Goal: Transaction & Acquisition: Purchase product/service

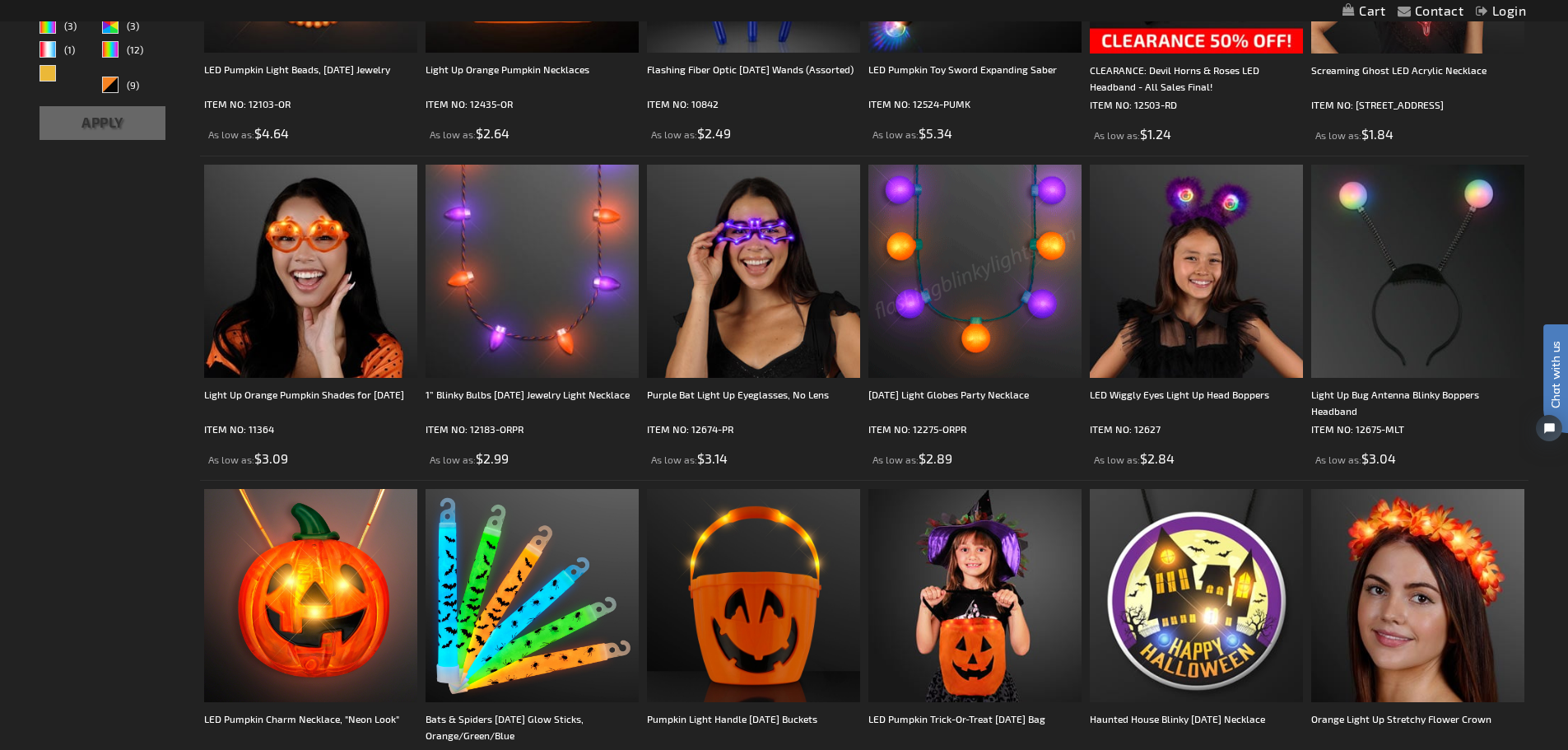
scroll to position [823, 0]
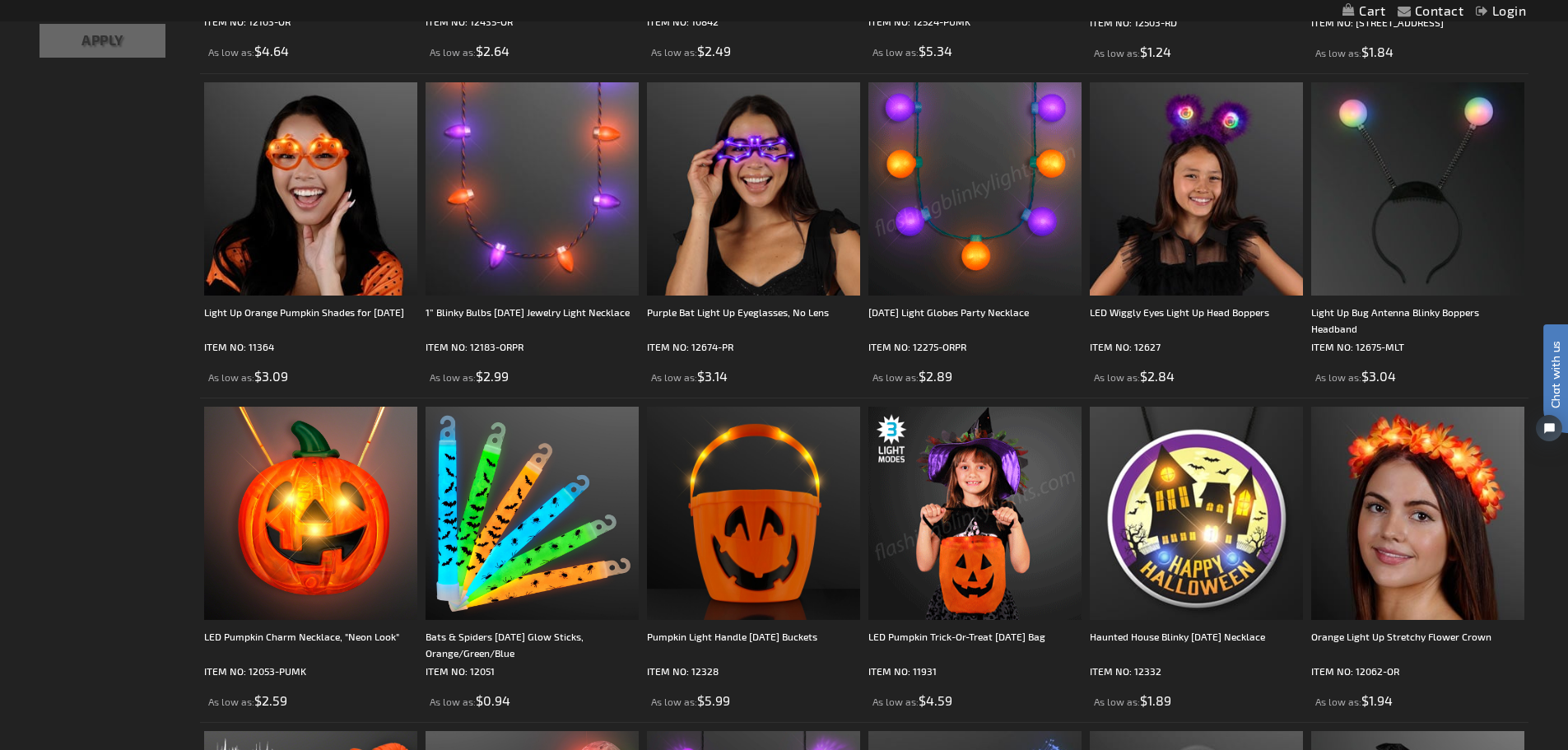
click at [990, 481] on img at bounding box center [975, 513] width 213 height 213
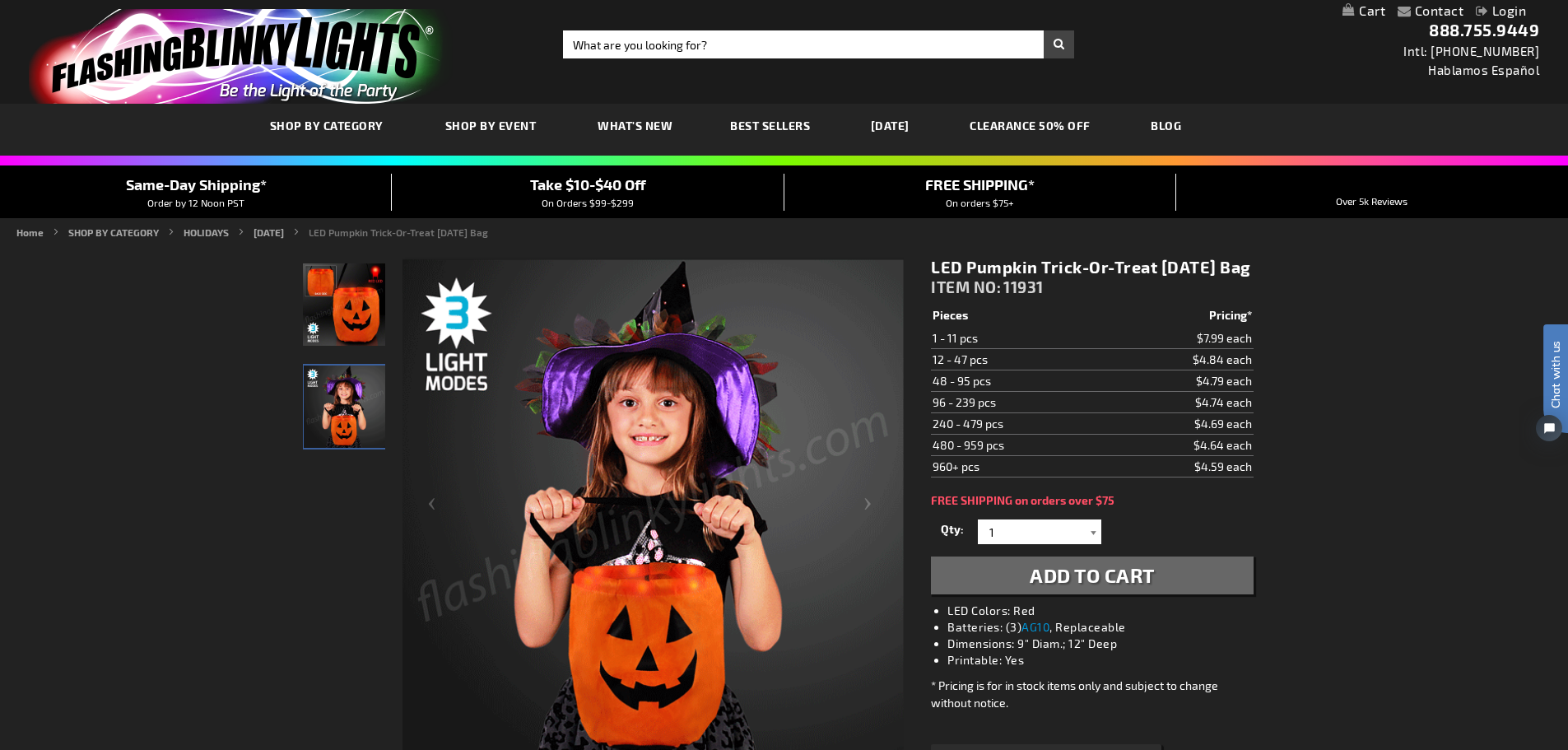
click at [1090, 544] on div at bounding box center [1093, 531] width 17 height 24
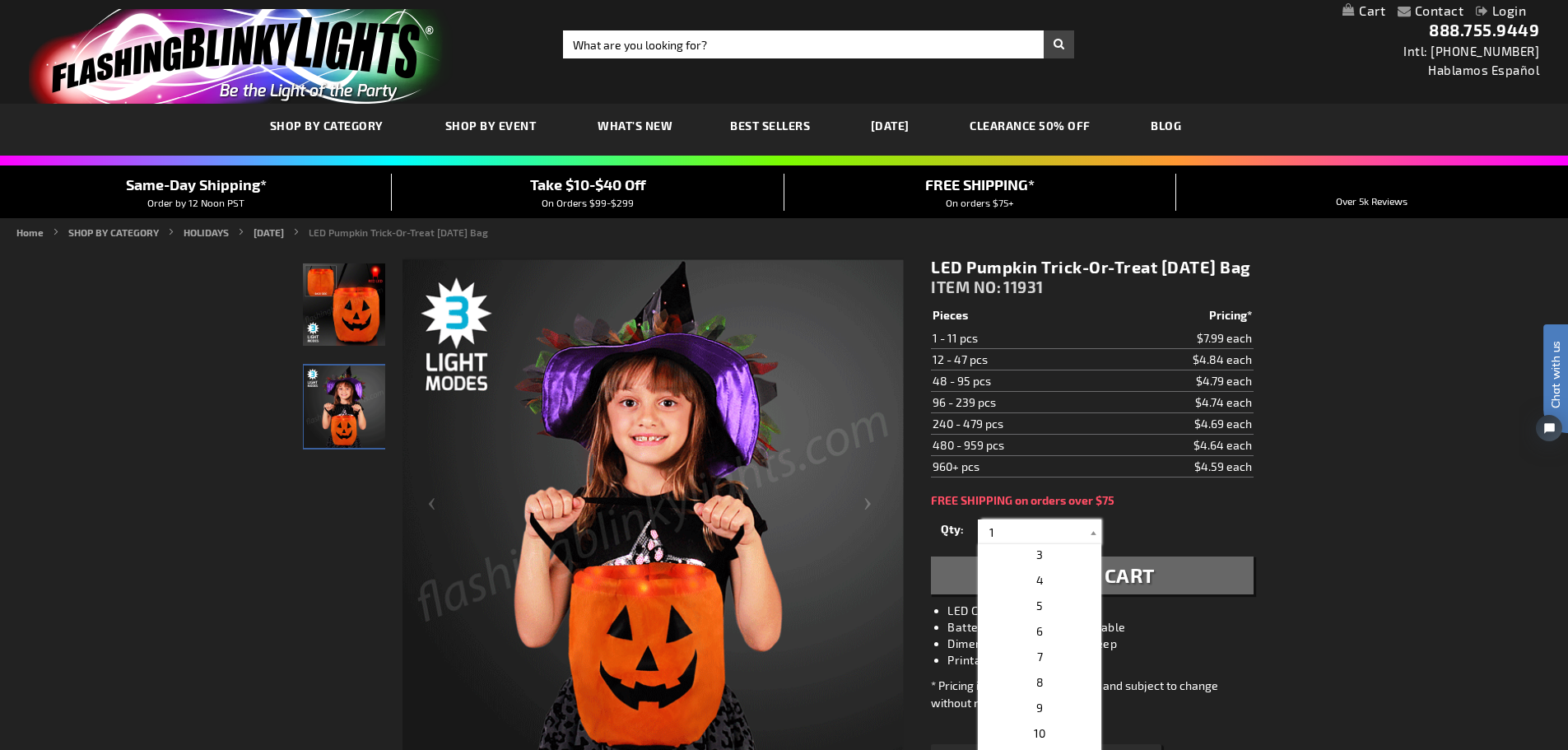
scroll to position [164, 0]
click at [1036, 680] on span "12" at bounding box center [1039, 673] width 11 height 14
type input "12"
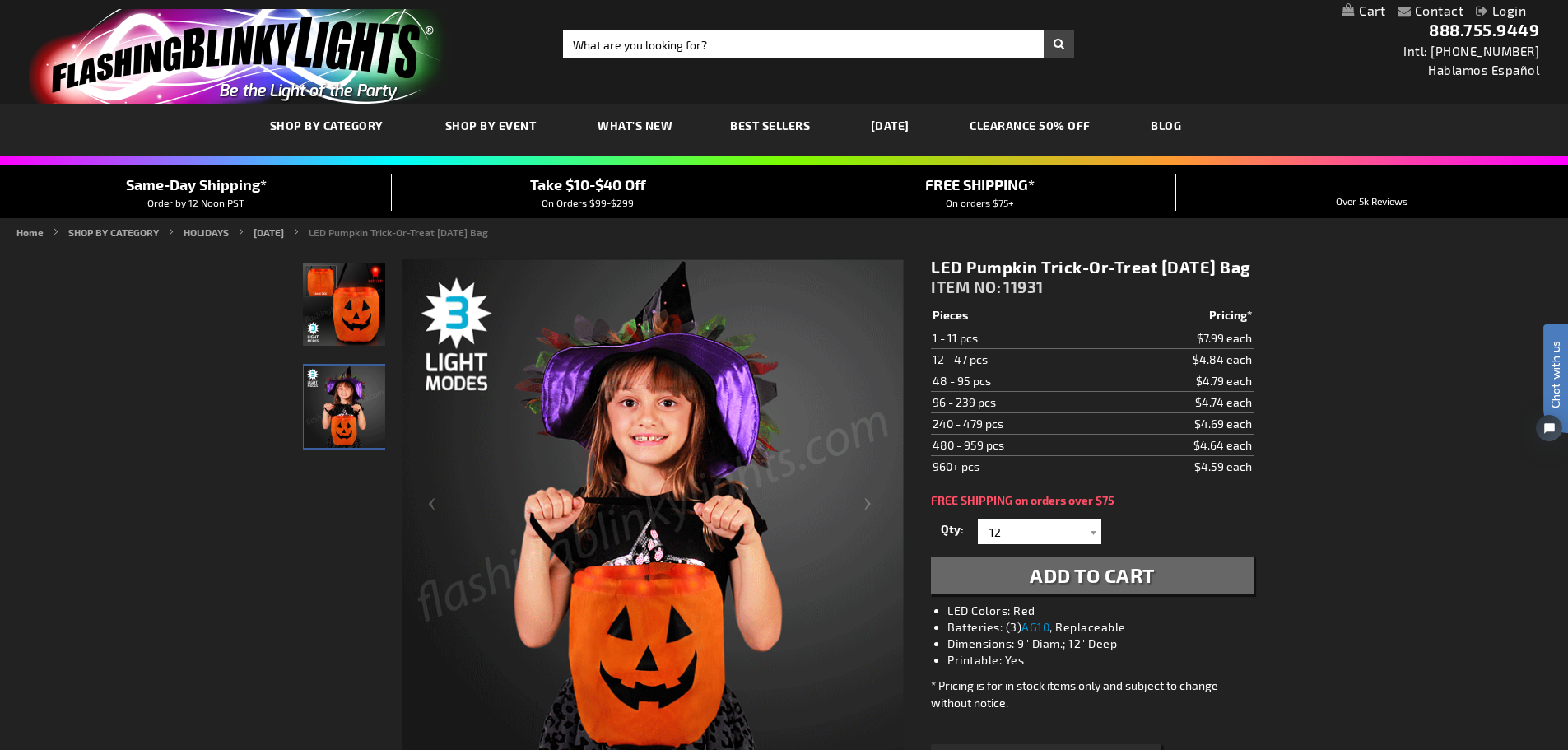
click at [1070, 587] on span "Add to Cart" at bounding box center [1092, 574] width 125 height 24
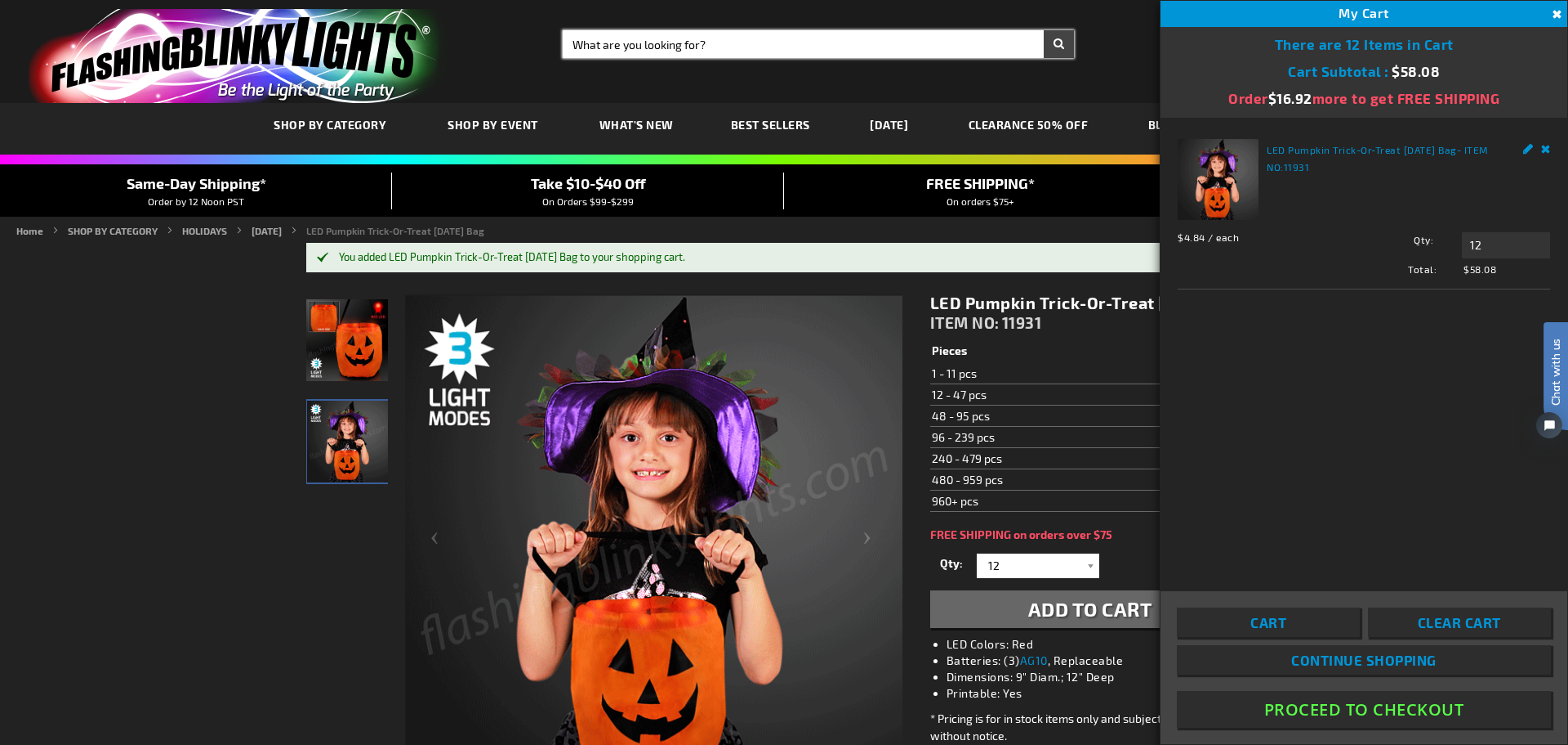
click at [617, 43] on input "Search" at bounding box center [818, 44] width 511 height 28
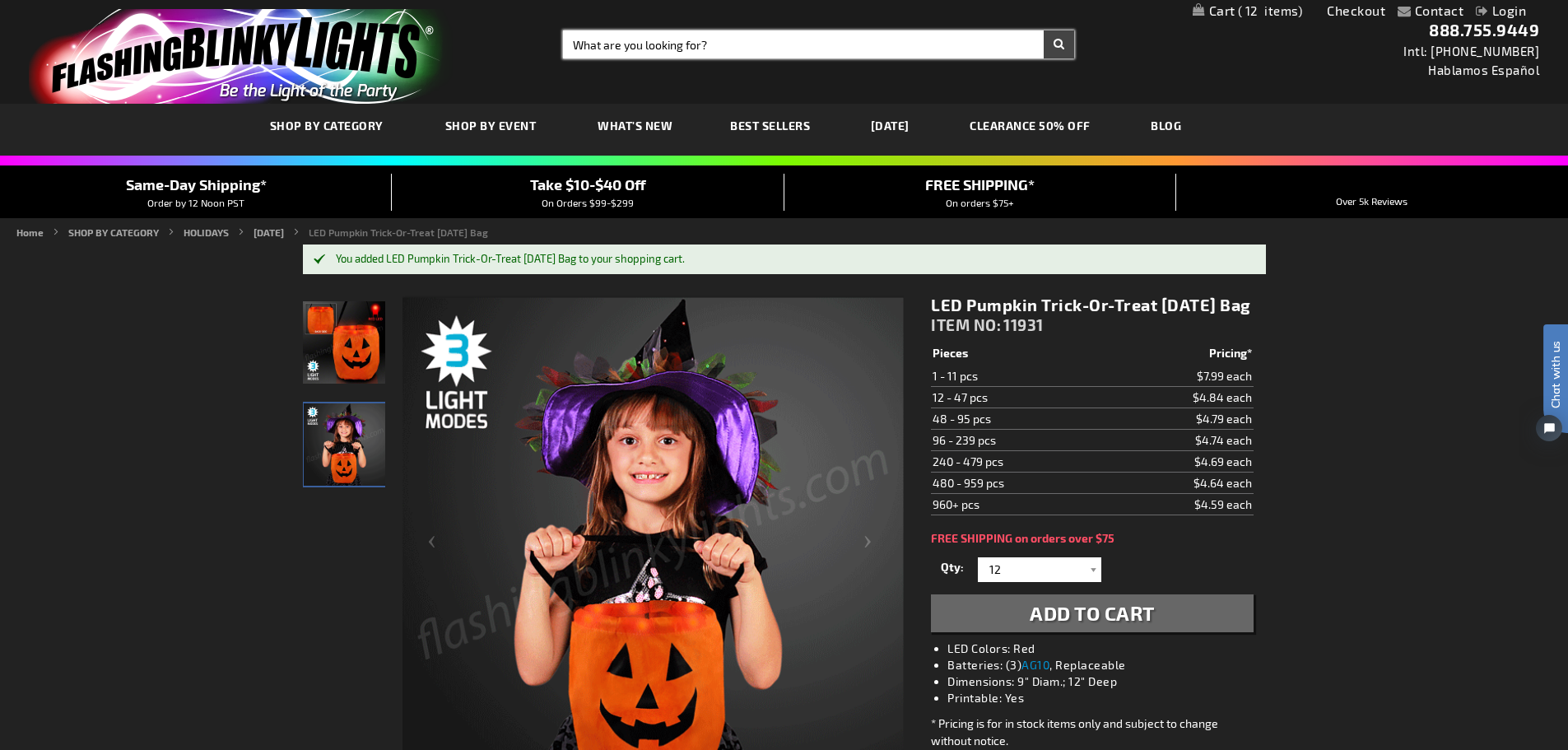
click at [669, 43] on input "Search" at bounding box center [819, 45] width 512 height 28
type input "duck"
click at [1063, 45] on button "Search" at bounding box center [1059, 45] width 31 height 28
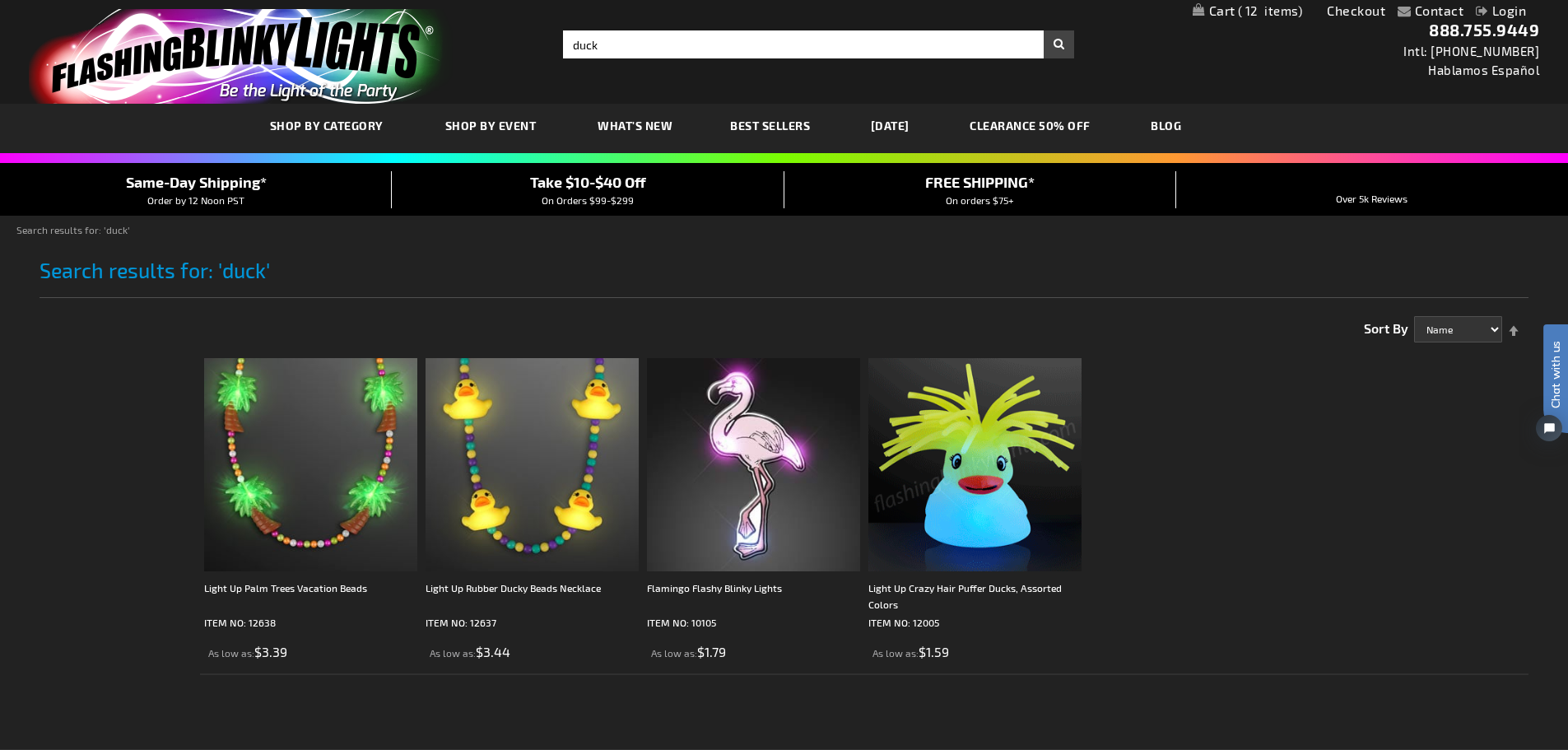
click at [966, 442] on img at bounding box center [975, 464] width 213 height 213
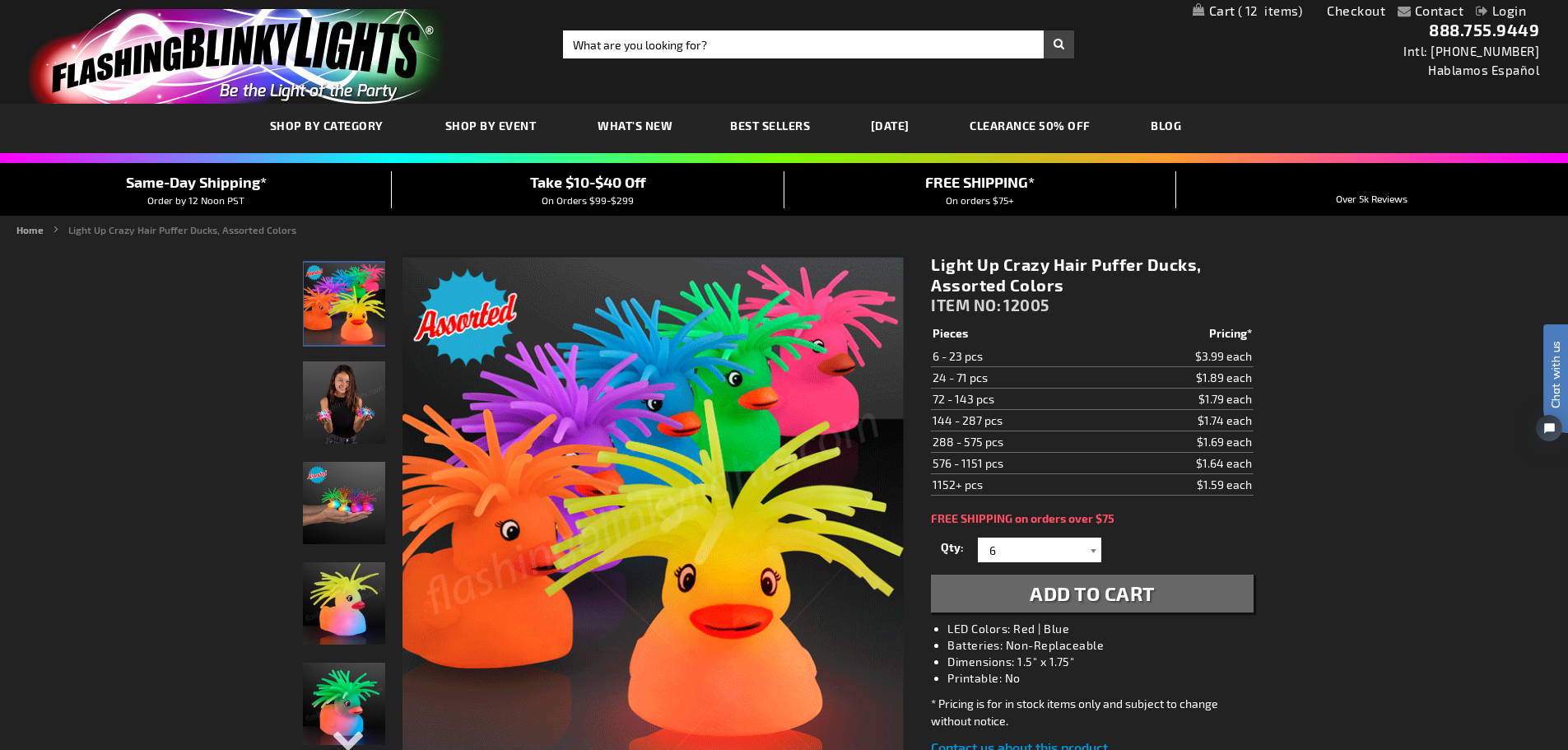
click at [1094, 550] on div at bounding box center [1093, 550] width 17 height 24
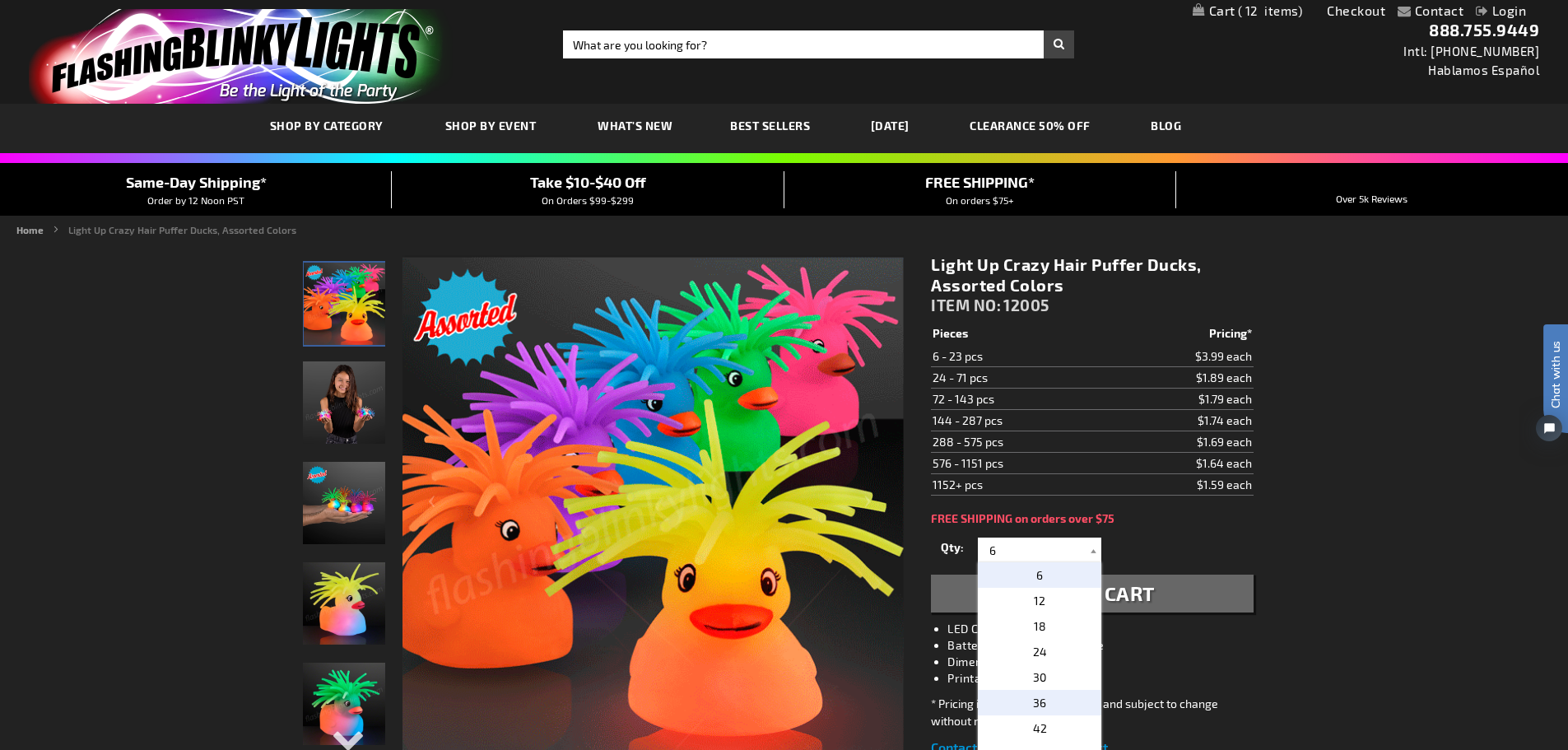
click at [1033, 705] on span "36" at bounding box center [1039, 702] width 13 height 14
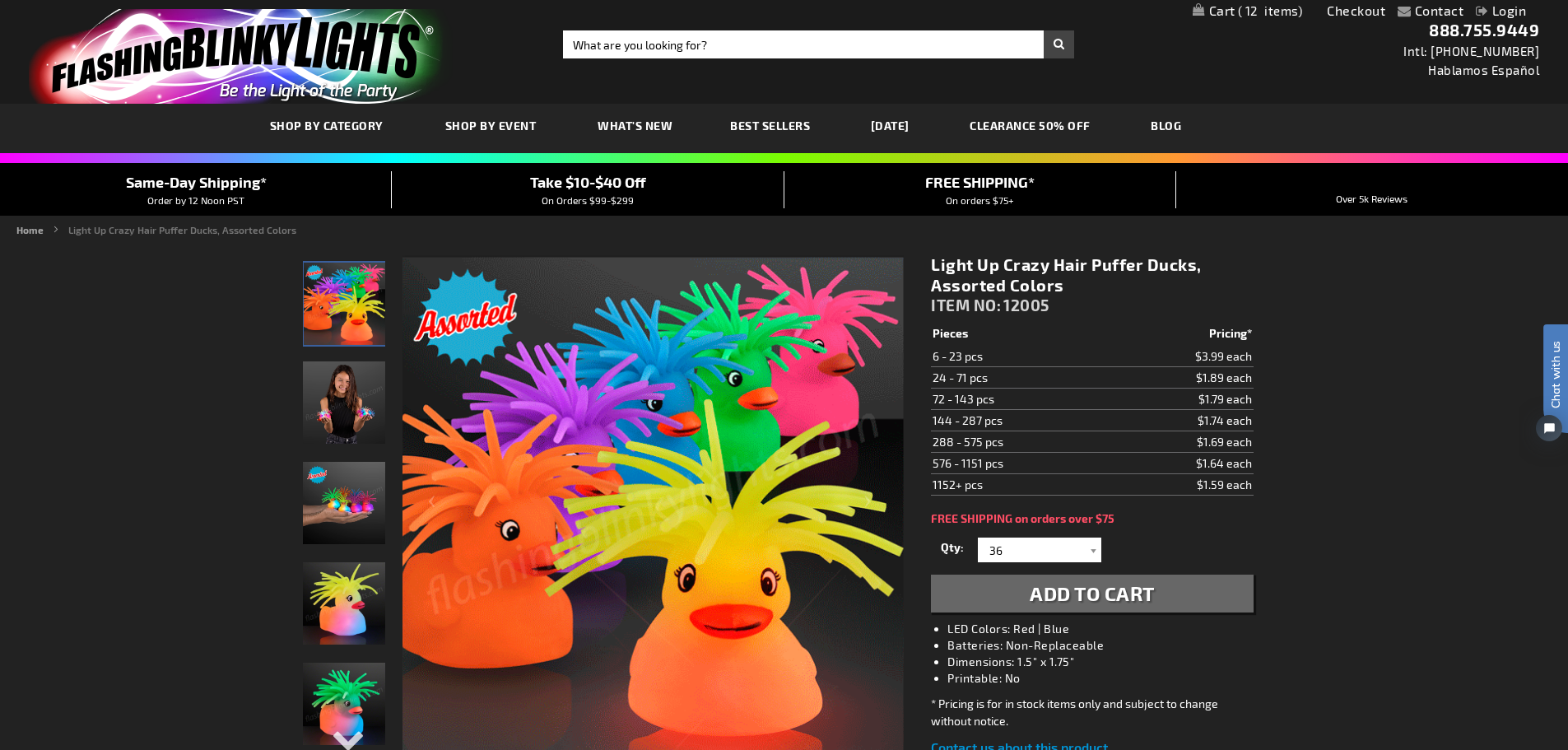
click at [1083, 595] on span "Add to Cart" at bounding box center [1092, 593] width 125 height 24
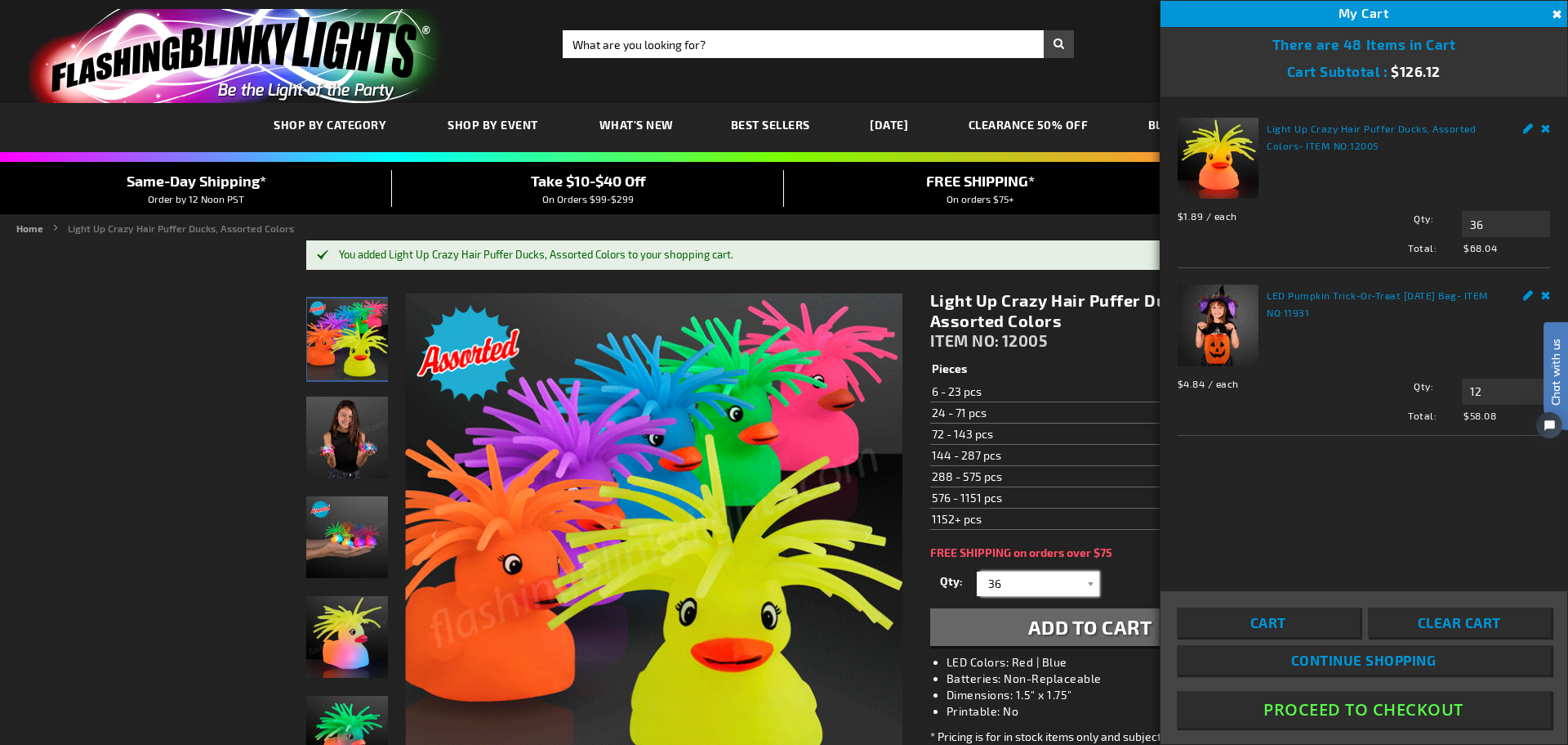
click at [1047, 581] on input "36" at bounding box center [1040, 583] width 118 height 24
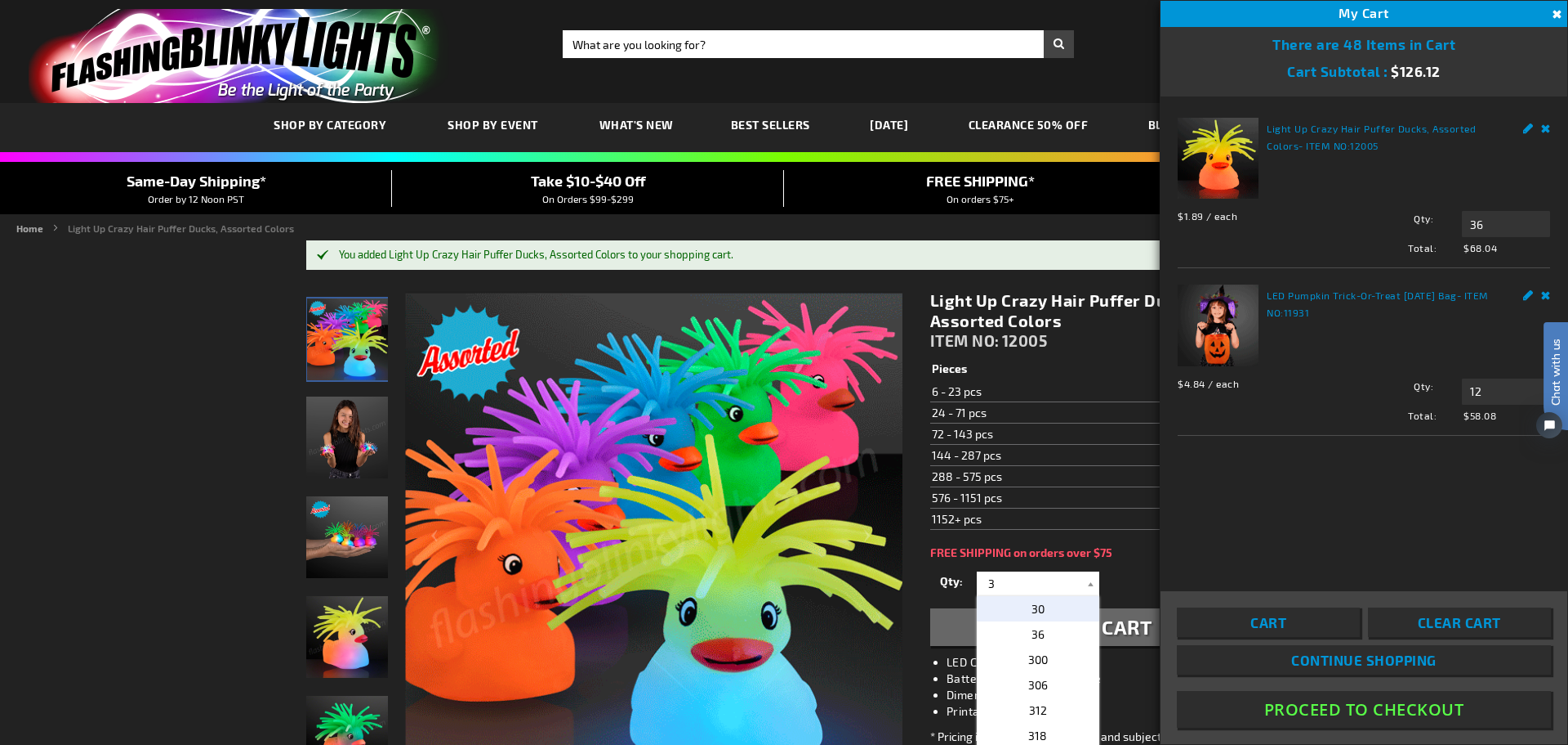
click at [1033, 607] on span "30" at bounding box center [1038, 609] width 13 height 14
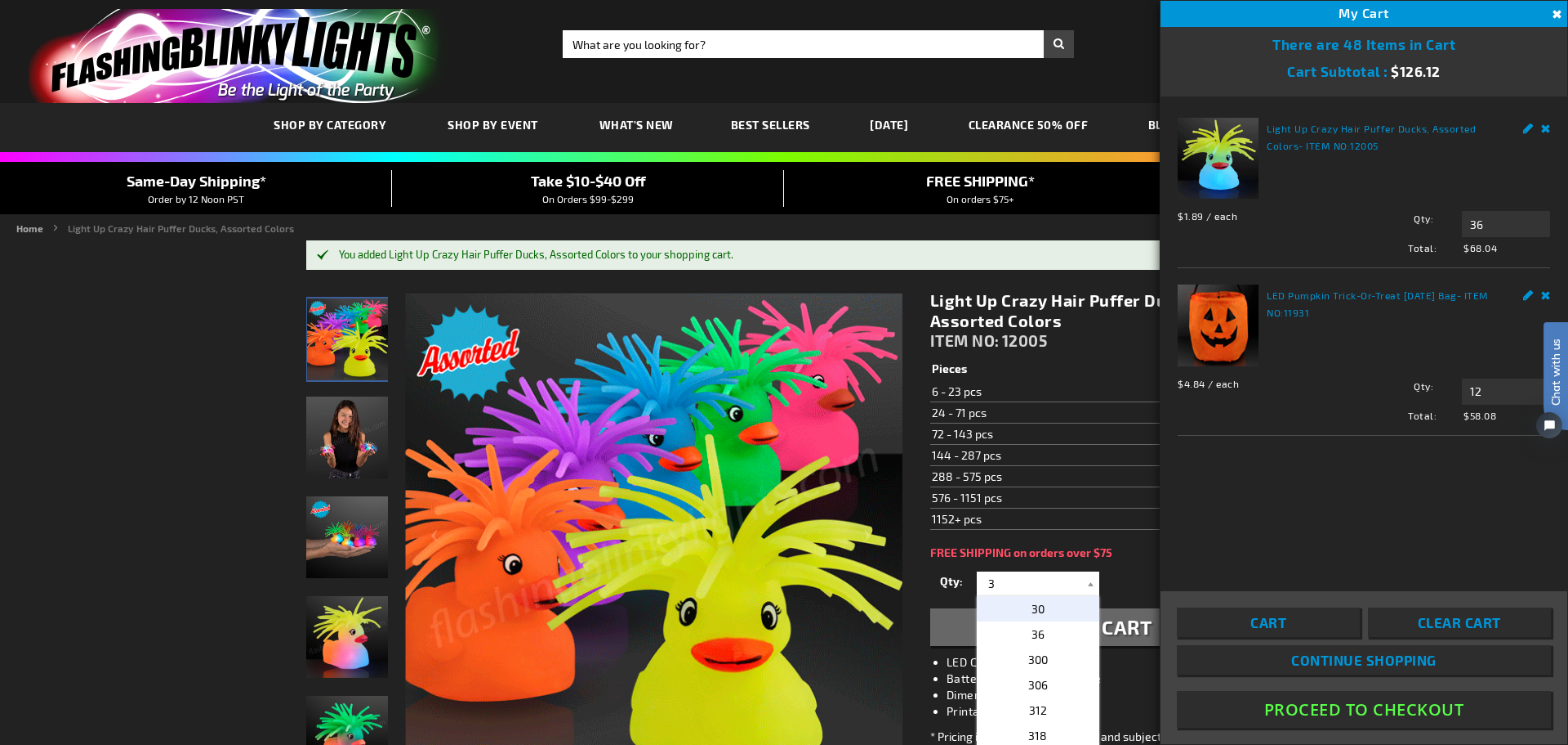
type input "30"
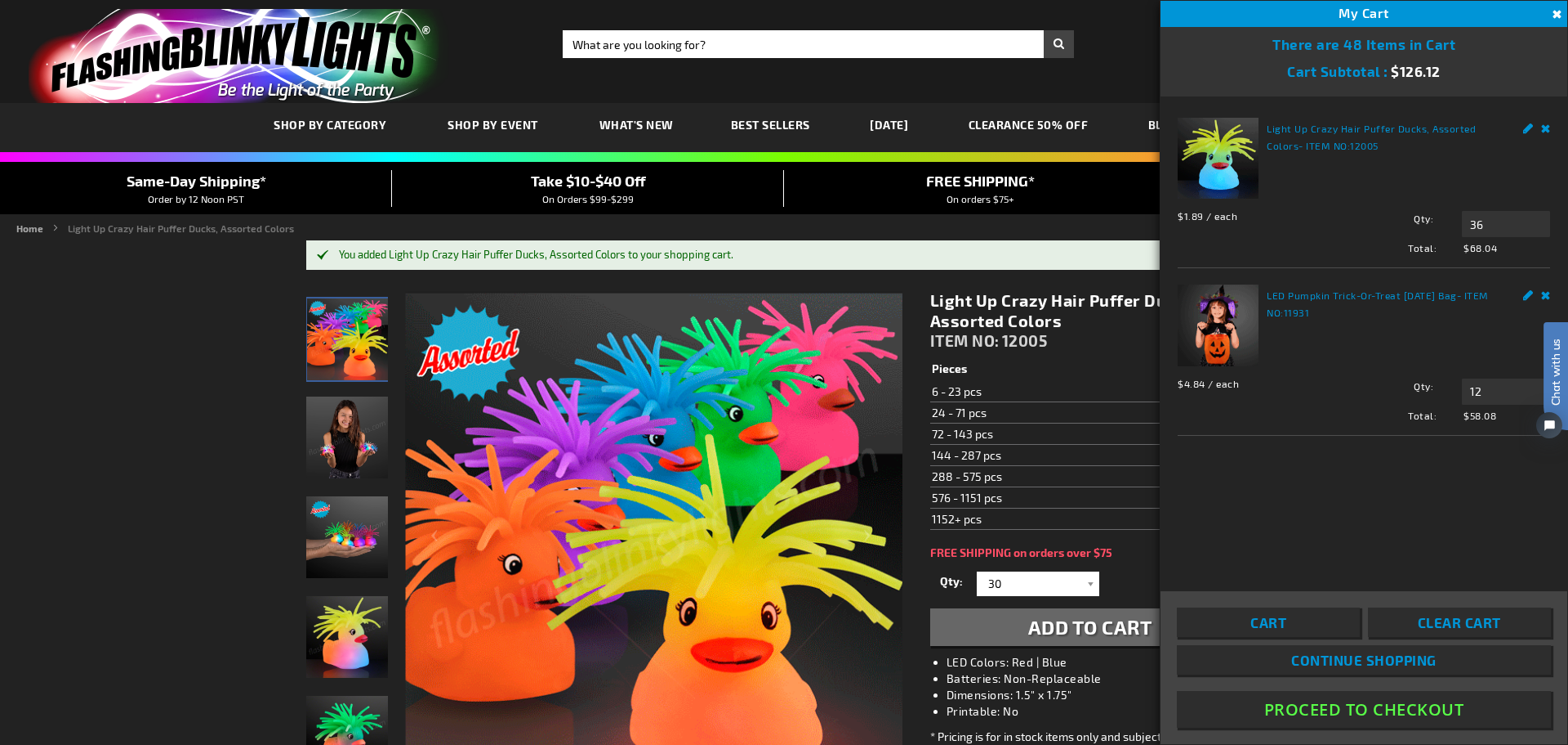
click at [1508, 210] on div "$1.89 / each Total: $68.04 Qty 36 Update" at bounding box center [1363, 228] width 372 height 52
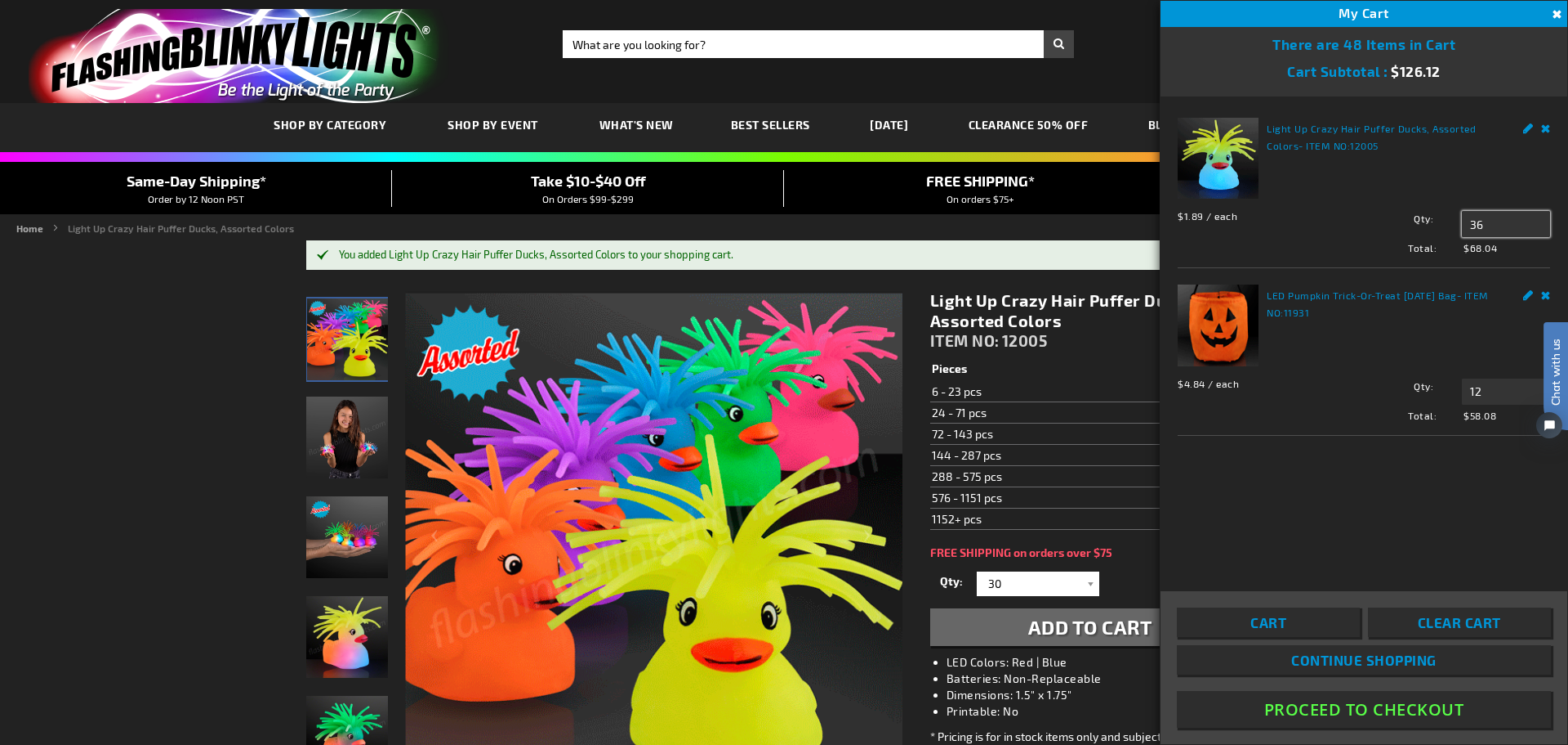
click at [1499, 221] on input "36" at bounding box center [1506, 224] width 89 height 26
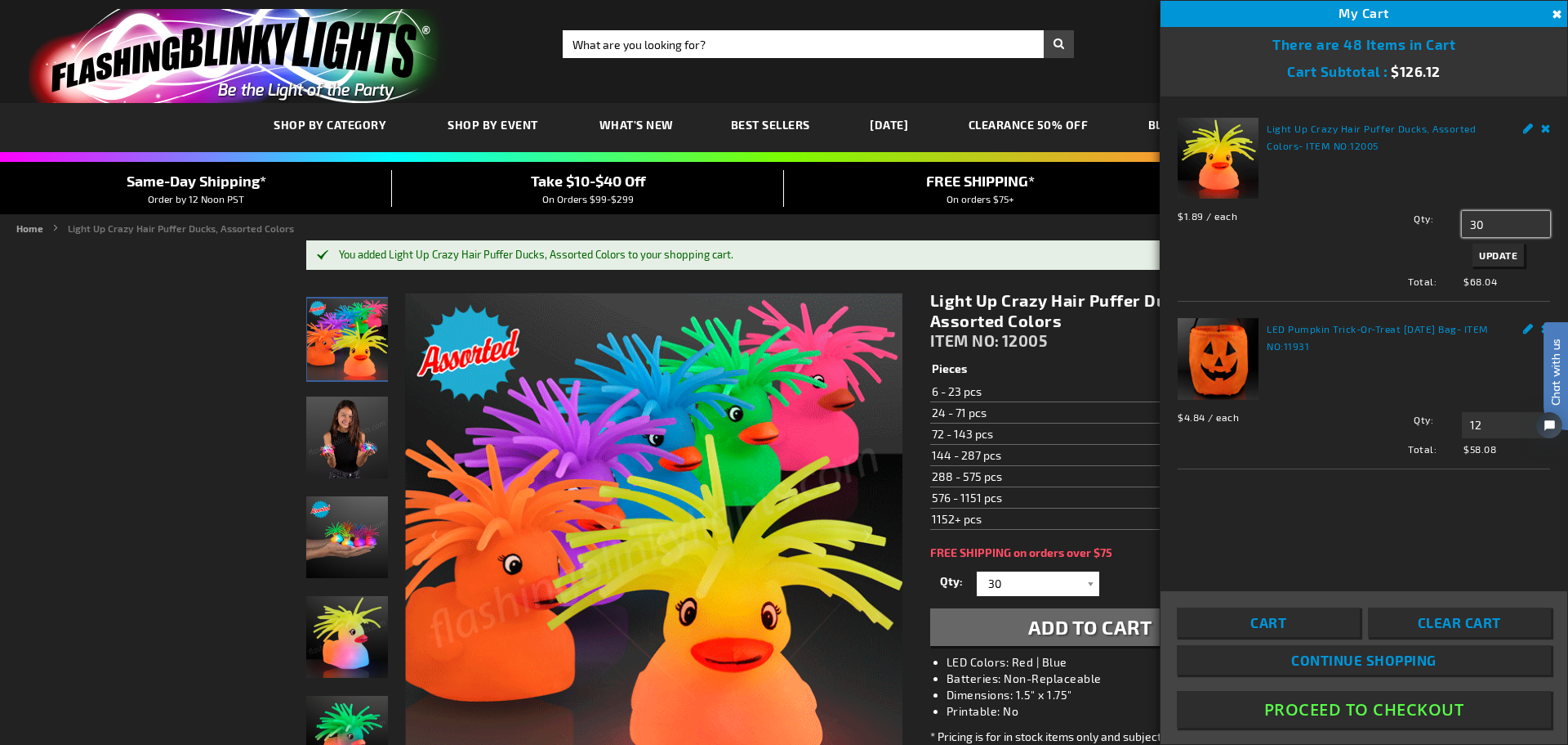
type input "30"
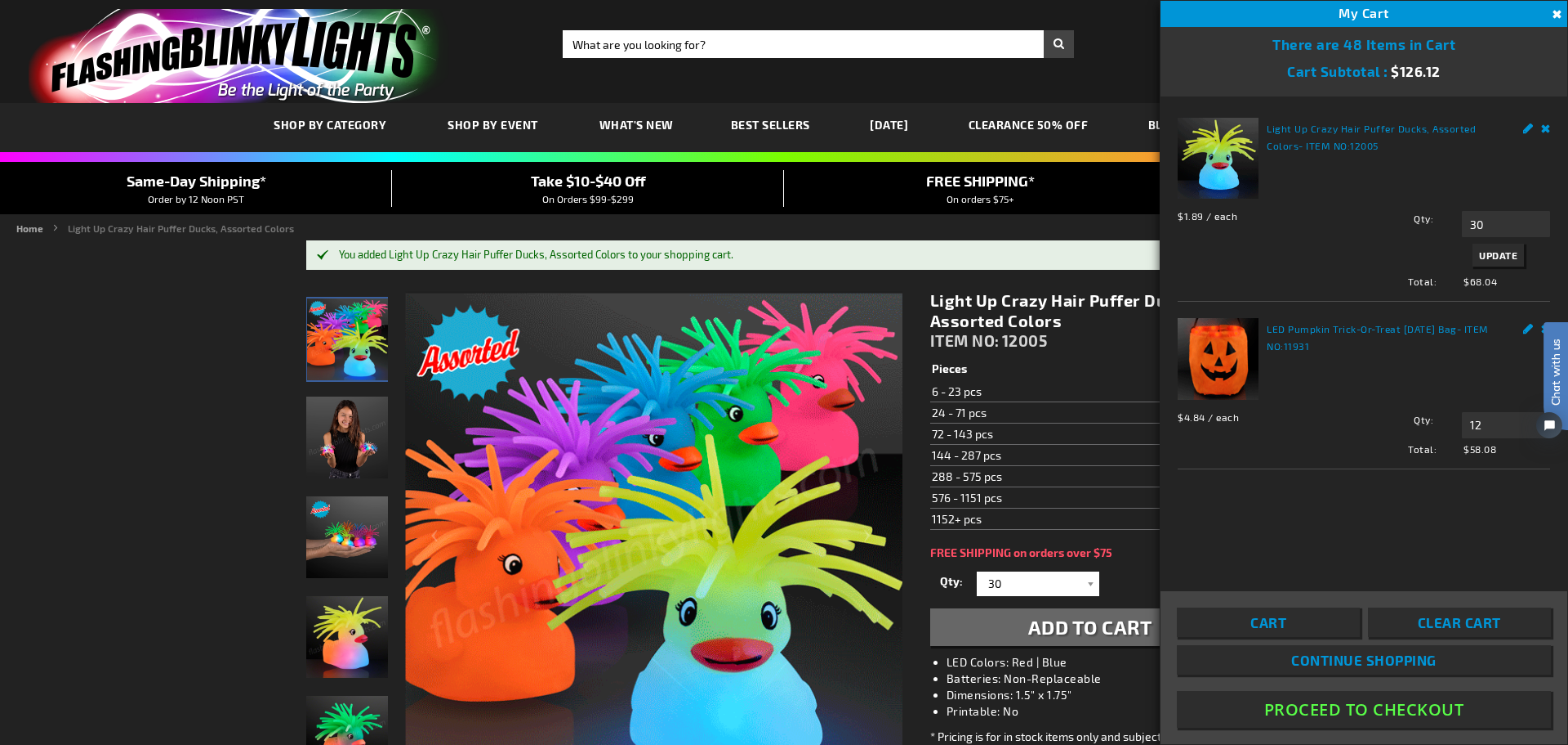
click at [1508, 256] on span "Update" at bounding box center [1499, 254] width 38 height 11
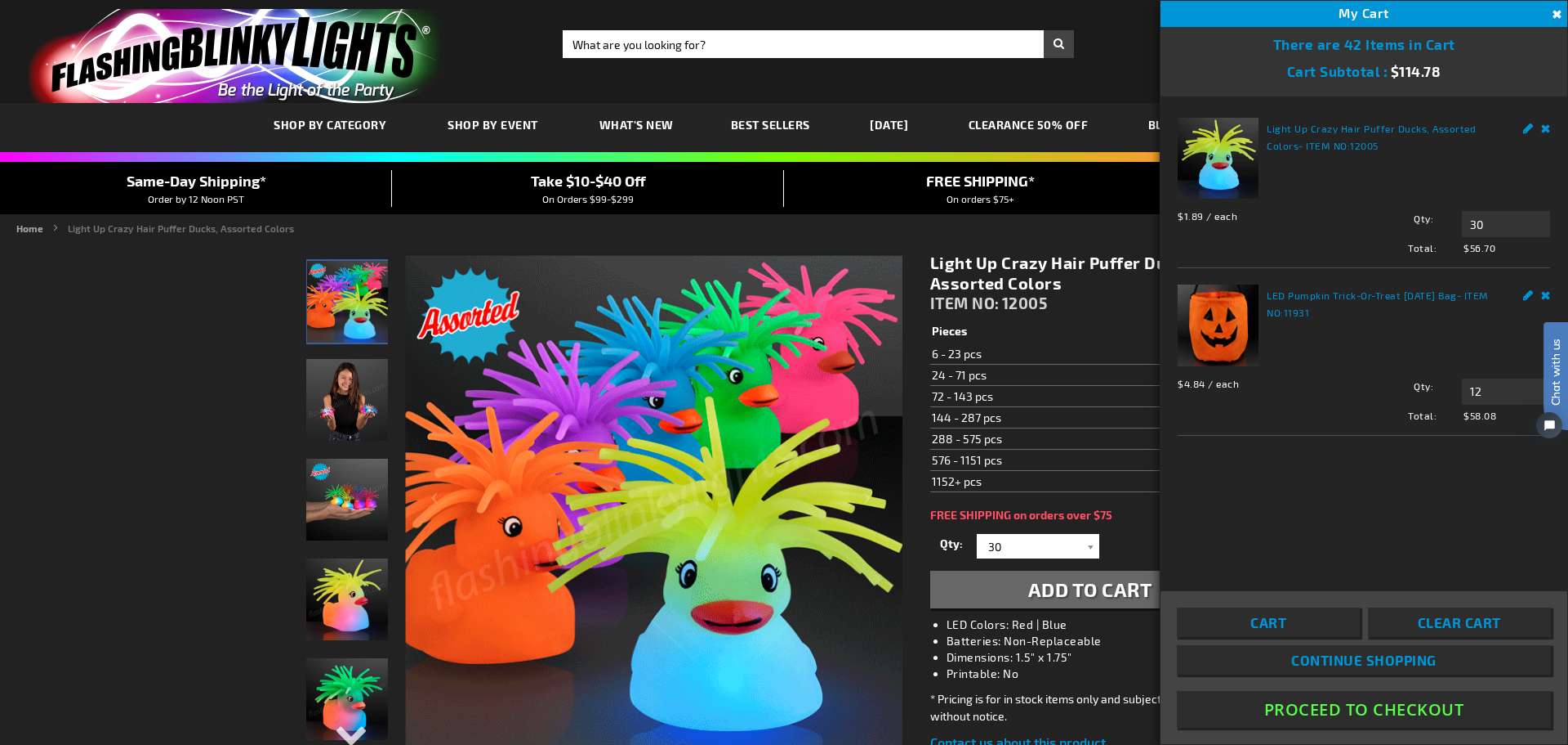
click at [1364, 707] on button "Proceed To Checkout" at bounding box center [1363, 709] width 374 height 36
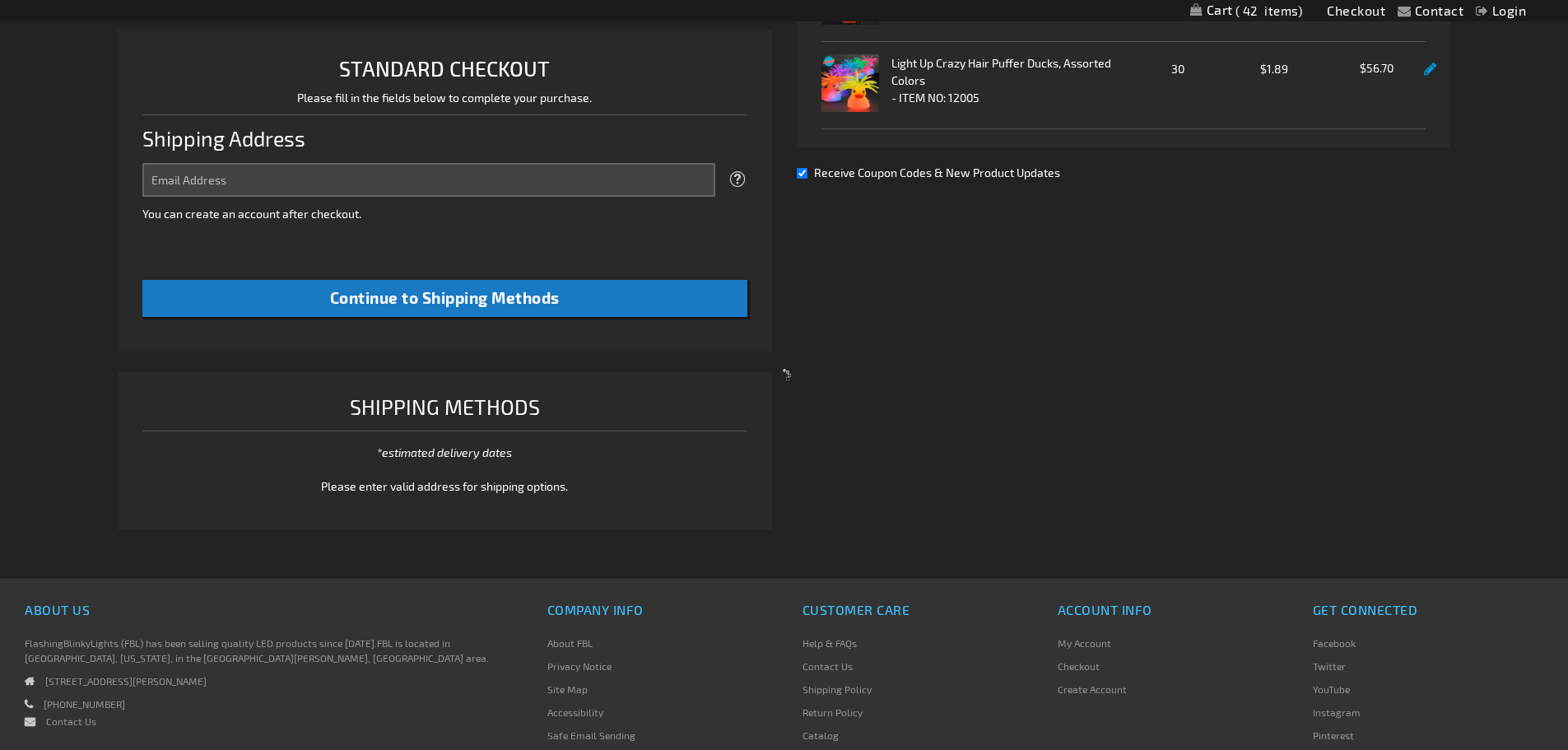
select select "US"
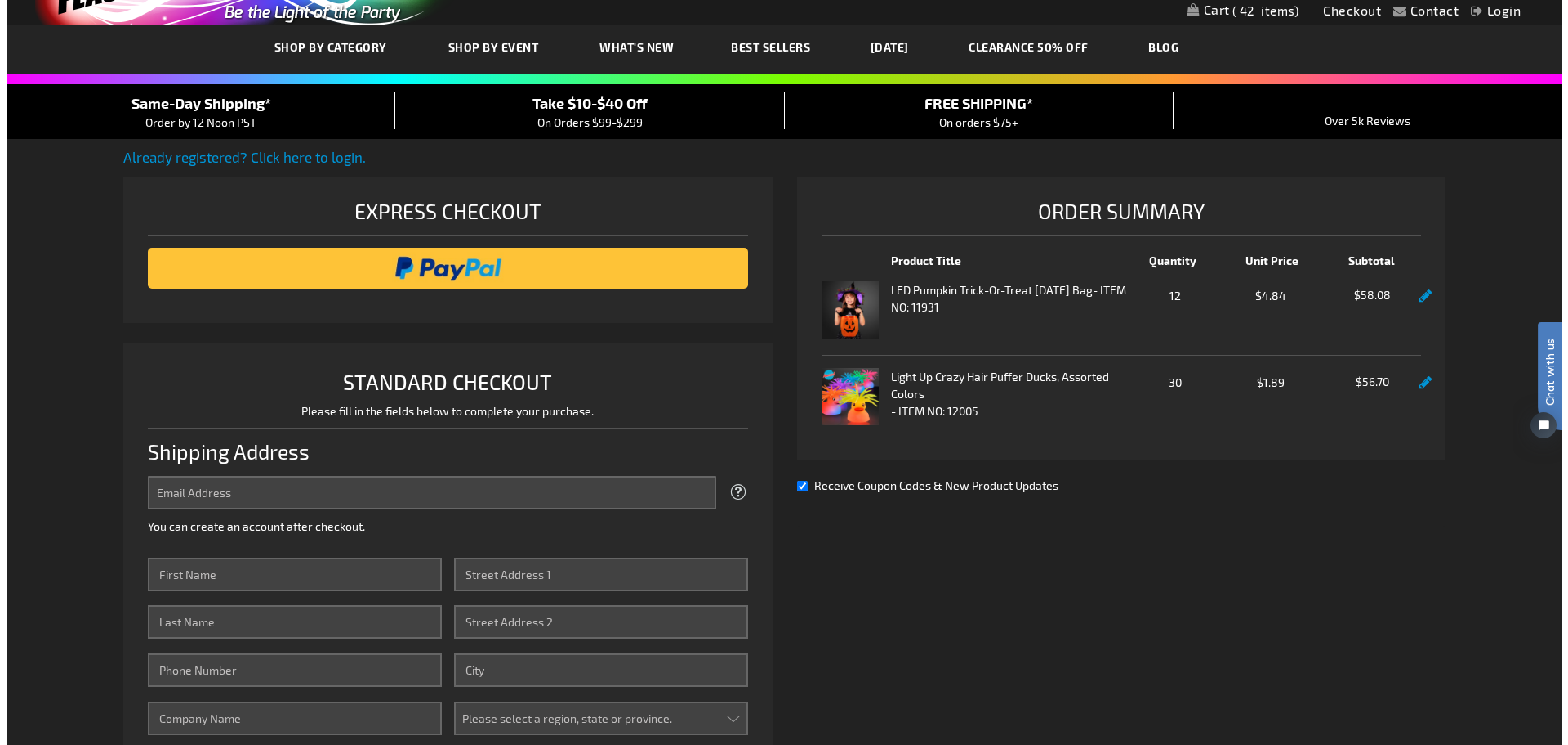
scroll to position [12, 0]
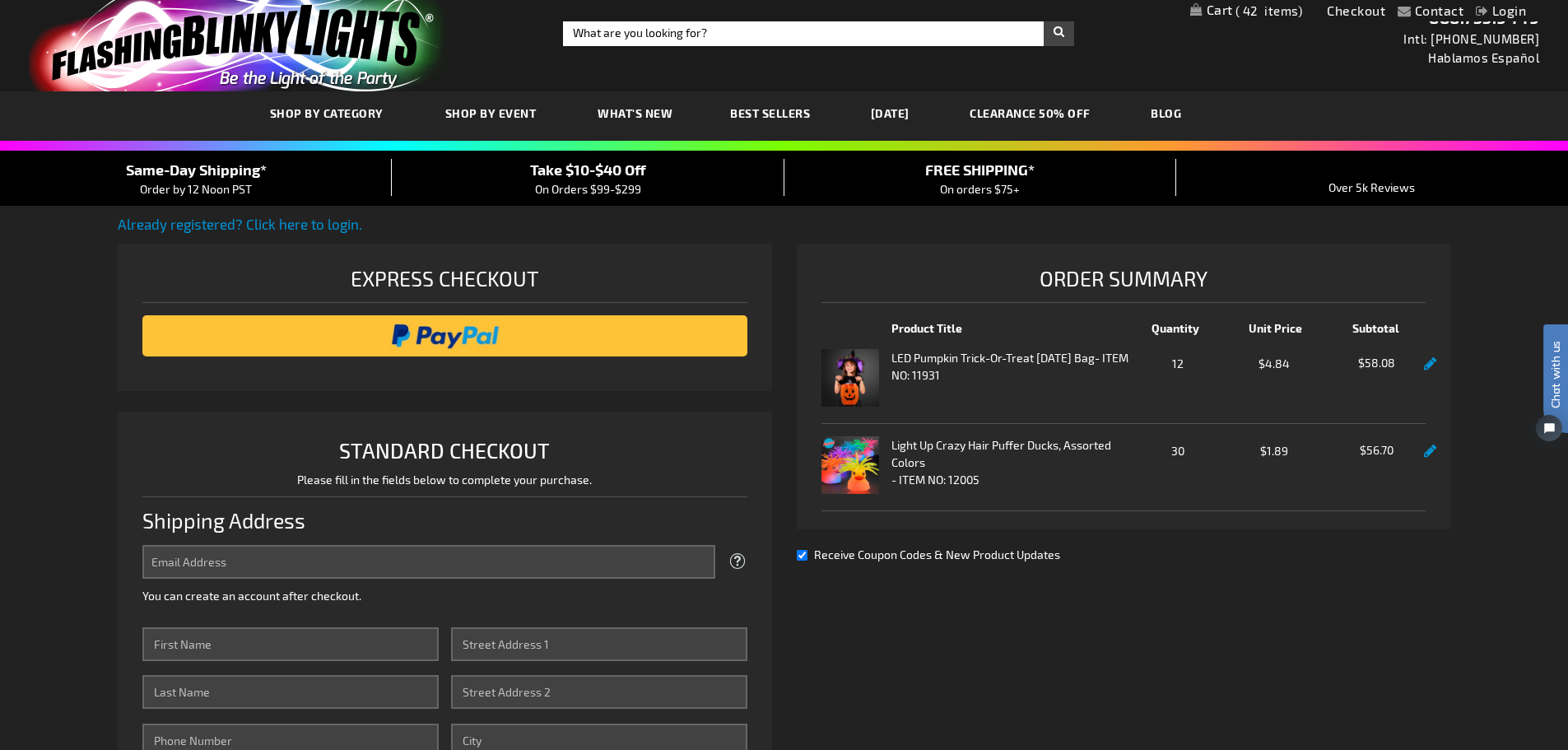
type input "jrras79@gmail.com"
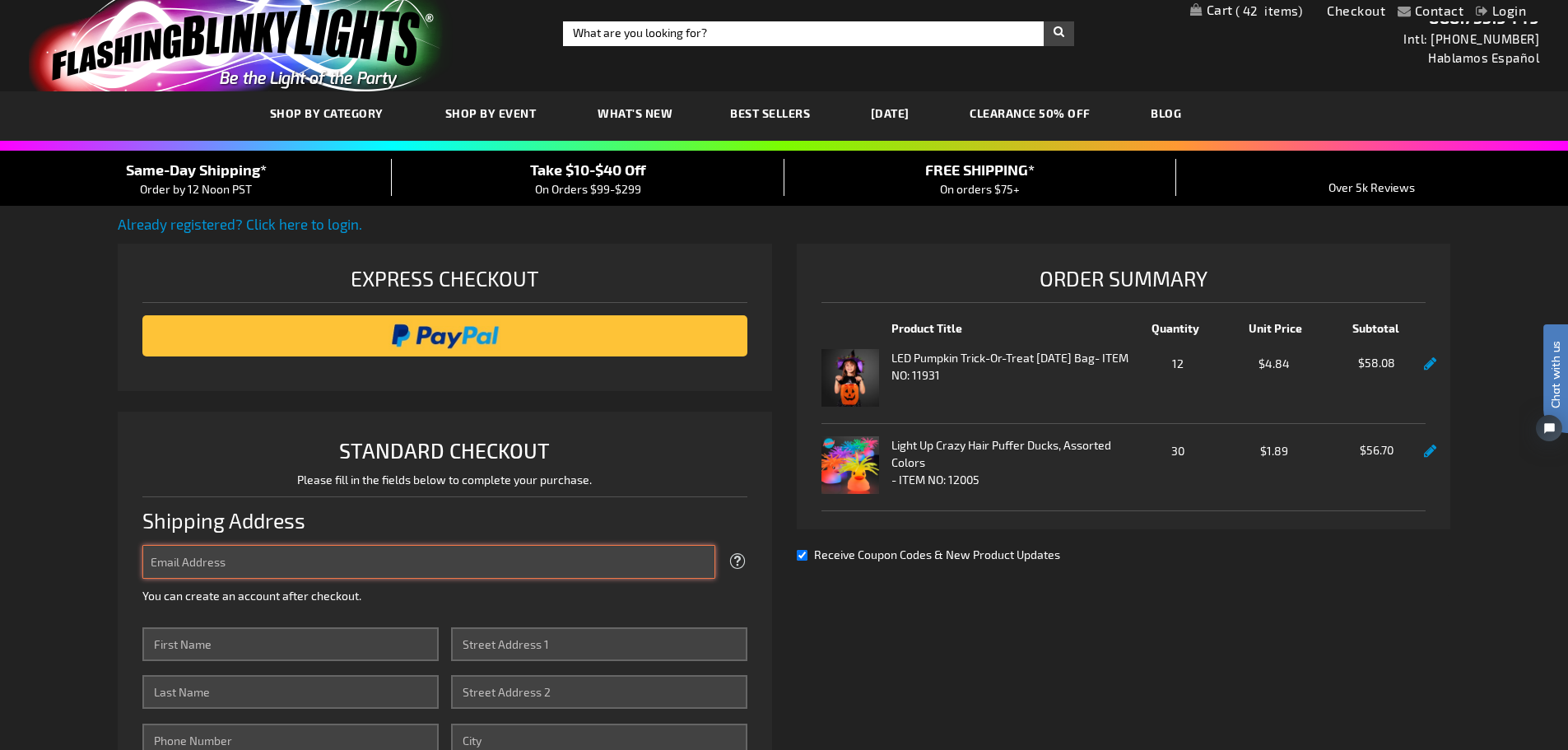
type input "jrras79@gmail.com"
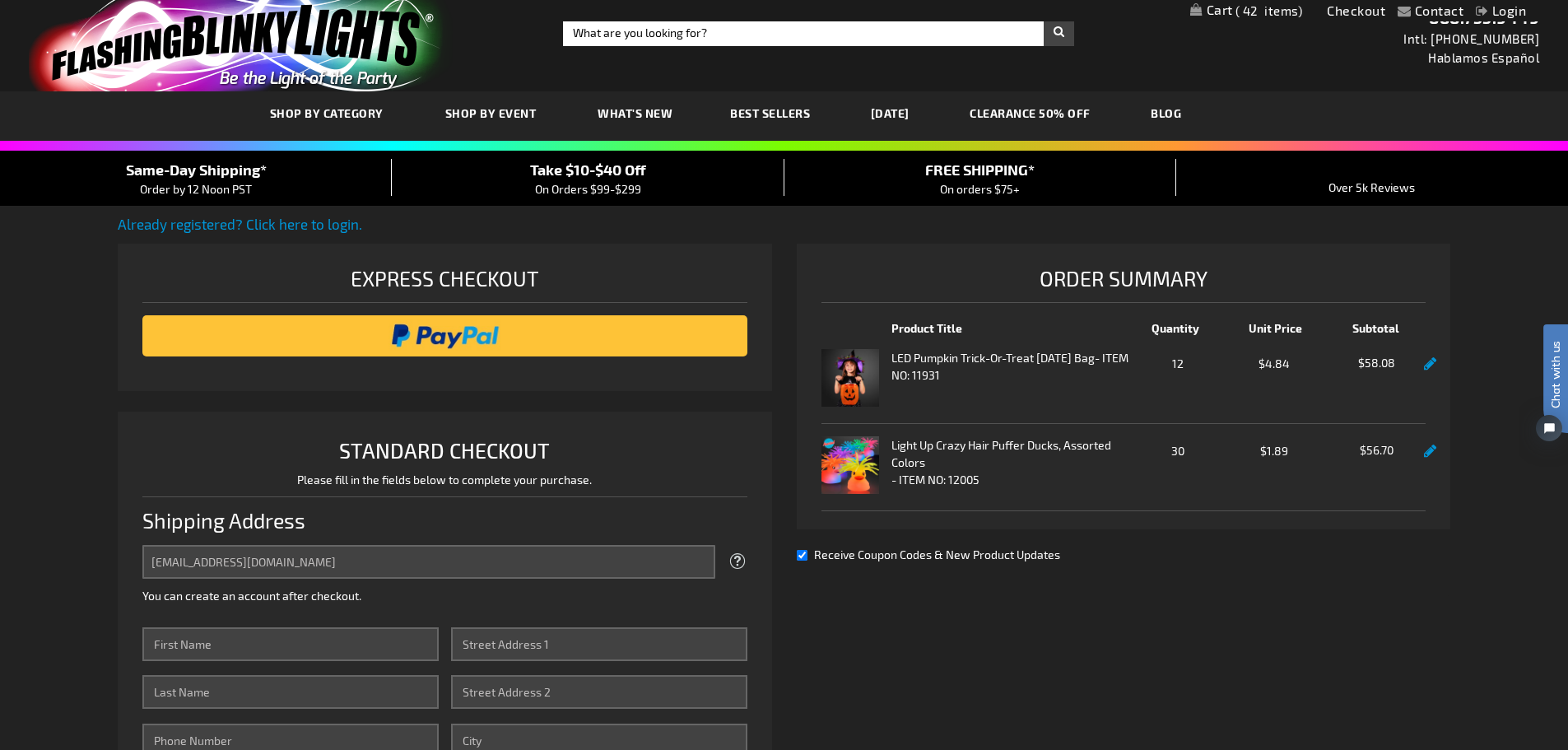
click at [1507, 9] on link "Login" at bounding box center [1501, 10] width 50 height 16
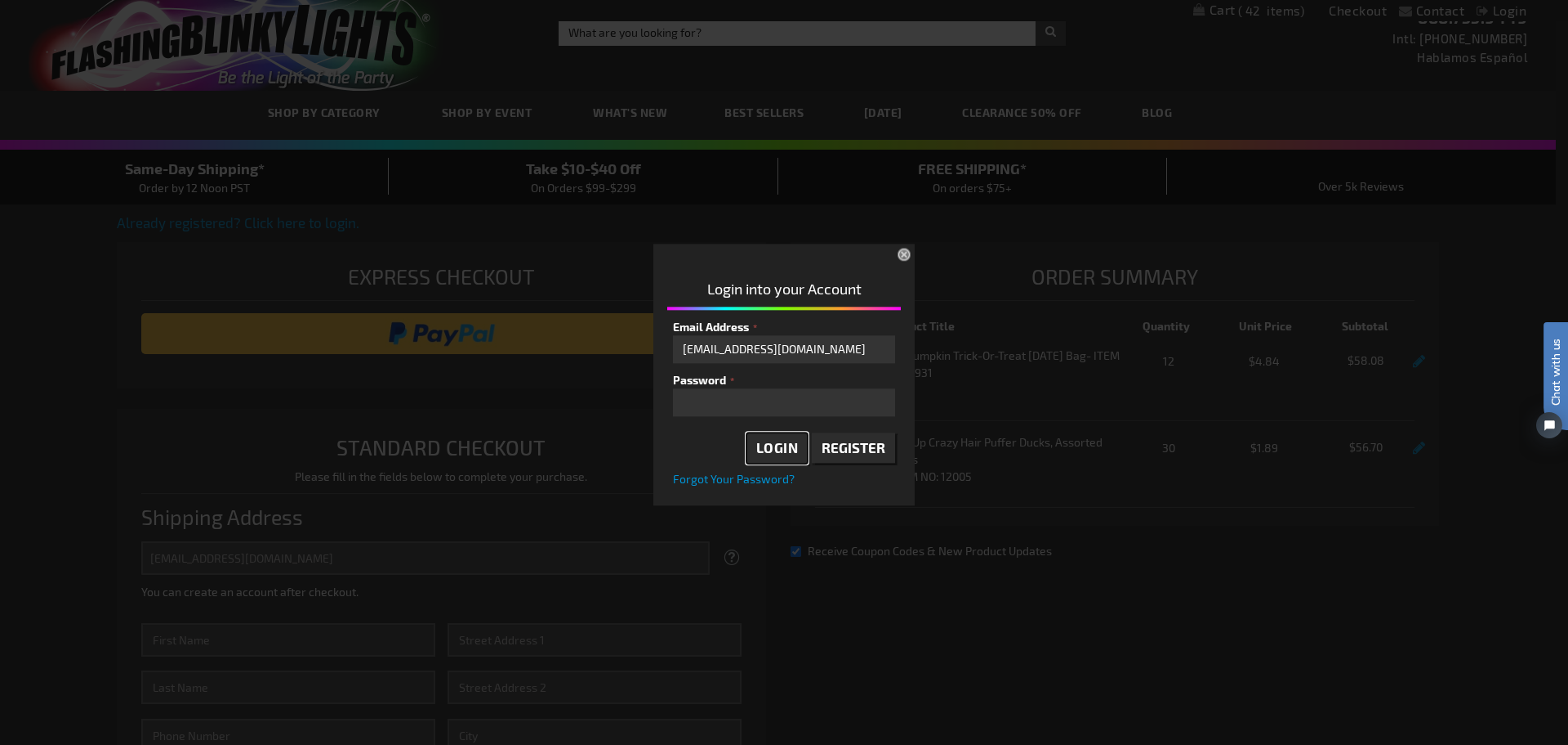
click at [773, 451] on span "Login" at bounding box center [777, 447] width 43 height 16
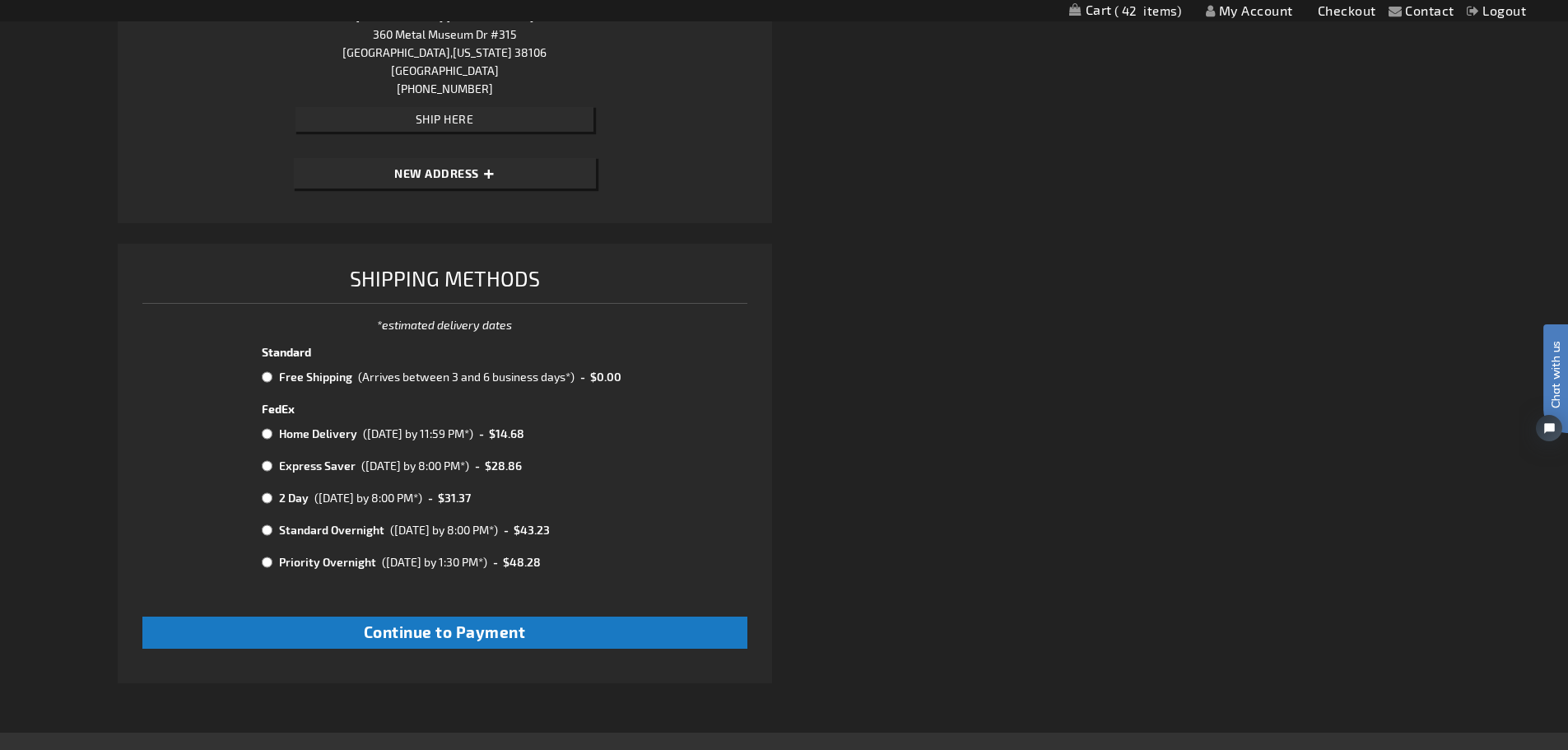
scroll to position [1740, 0]
click at [265, 372] on input "radio" at bounding box center [267, 375] width 10 height 13
radio input "true"
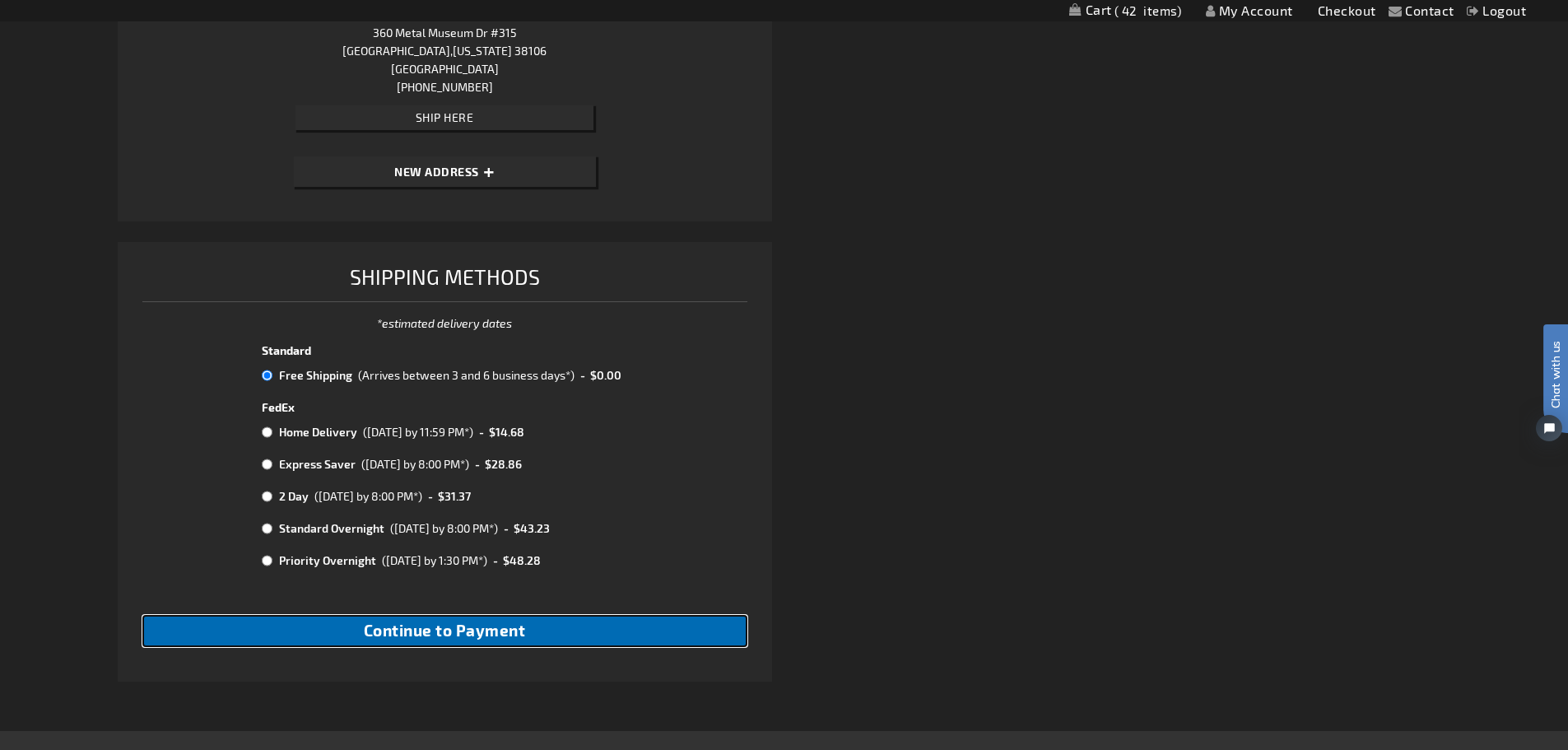
click at [422, 622] on span "Continue to Payment" at bounding box center [444, 630] width 162 height 19
checkbox input "true"
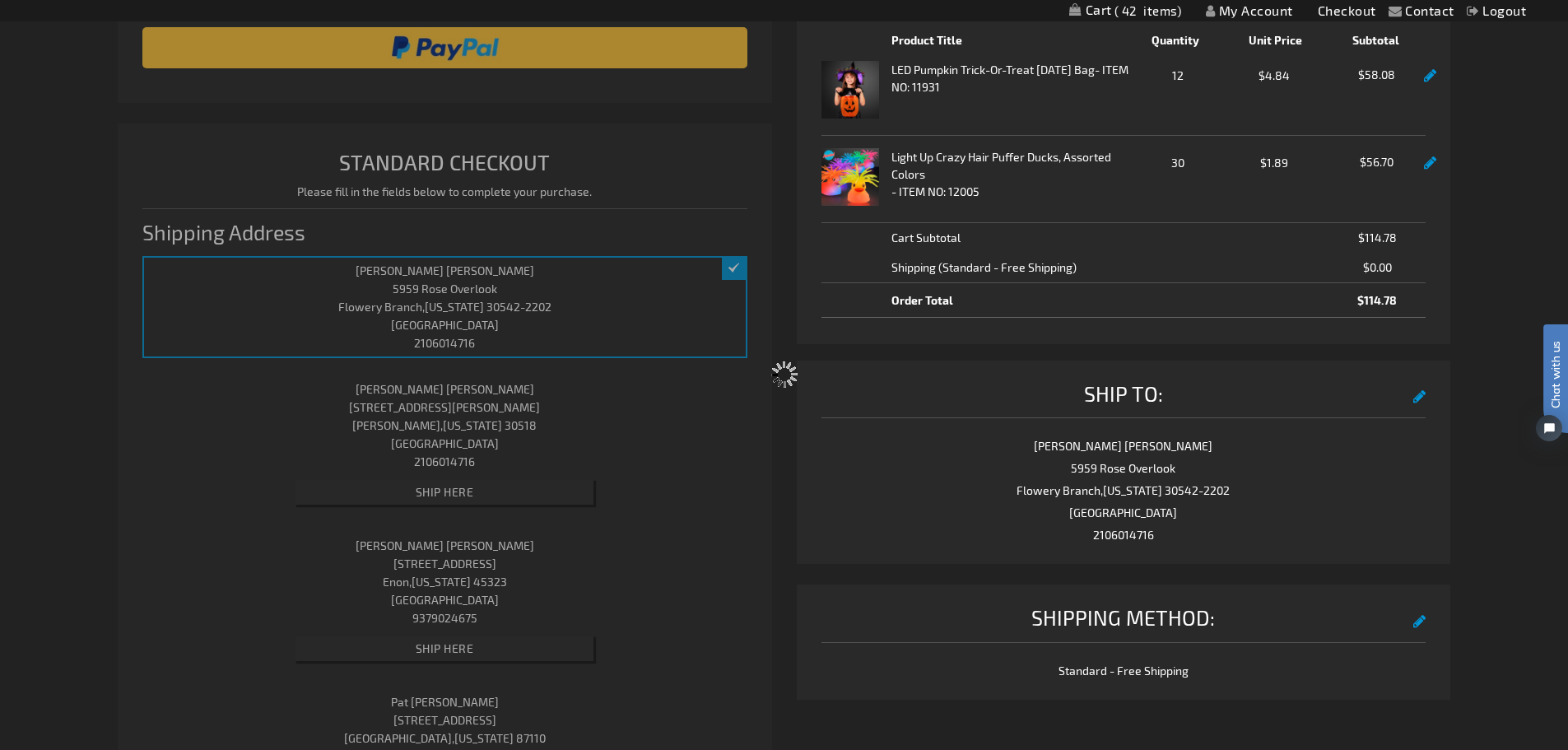
select select "d87defce53fdb02fdc4885dcc43ac2763f96ca6c"
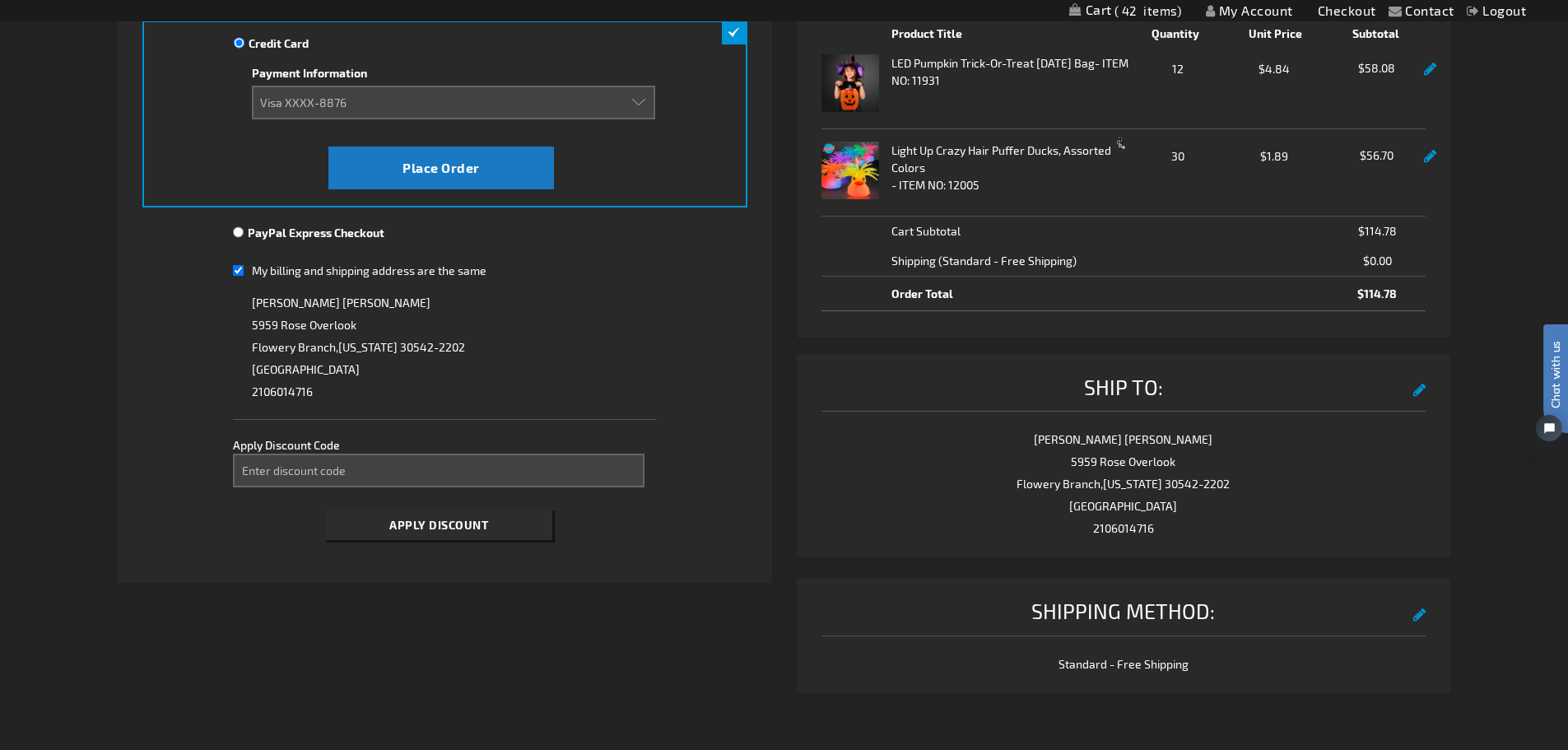
scroll to position [330, 0]
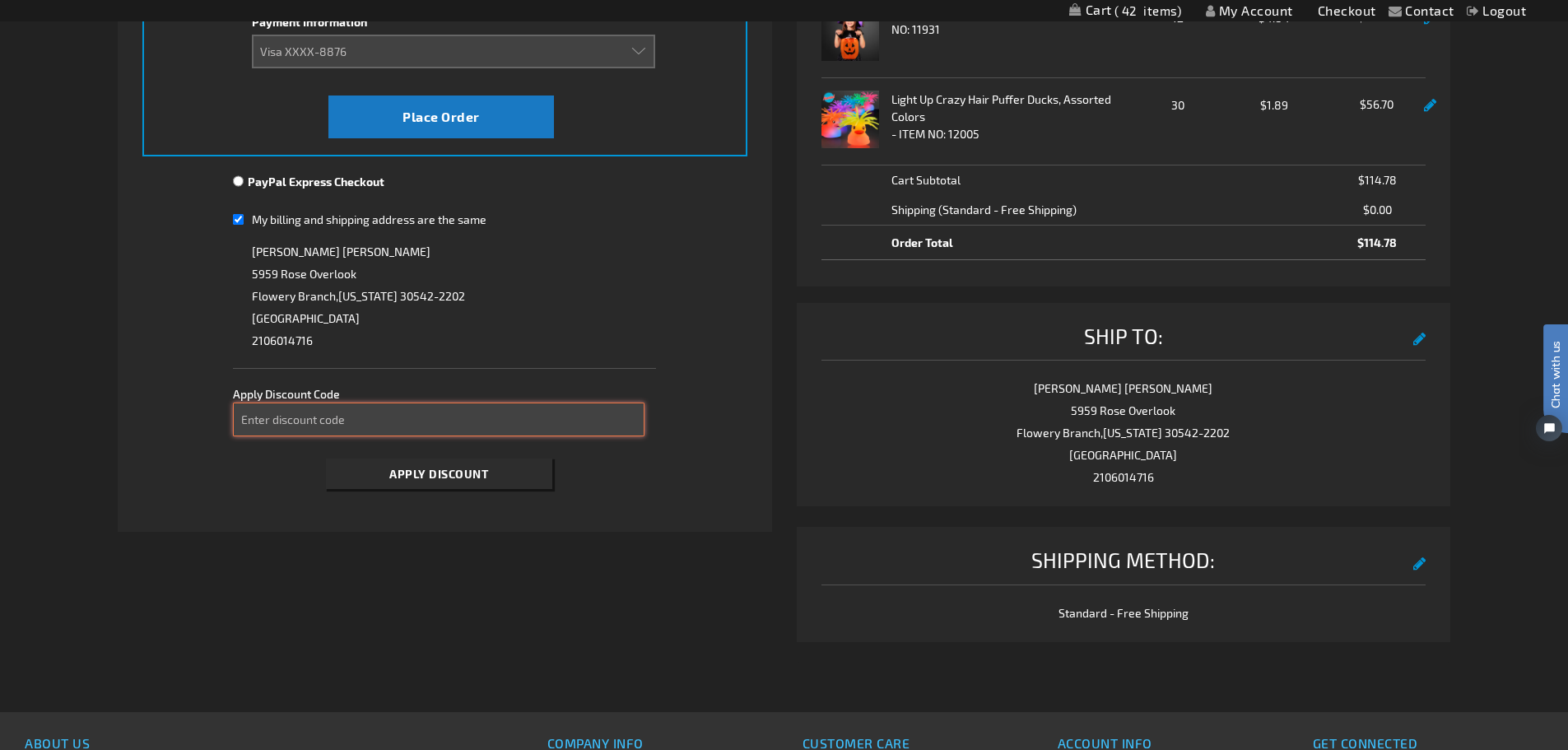
click at [526, 407] on input "Enter discount code" at bounding box center [438, 419] width 412 height 34
type input "TAKE10"
click at [447, 471] on span "Apply Discount" at bounding box center [438, 474] width 99 height 14
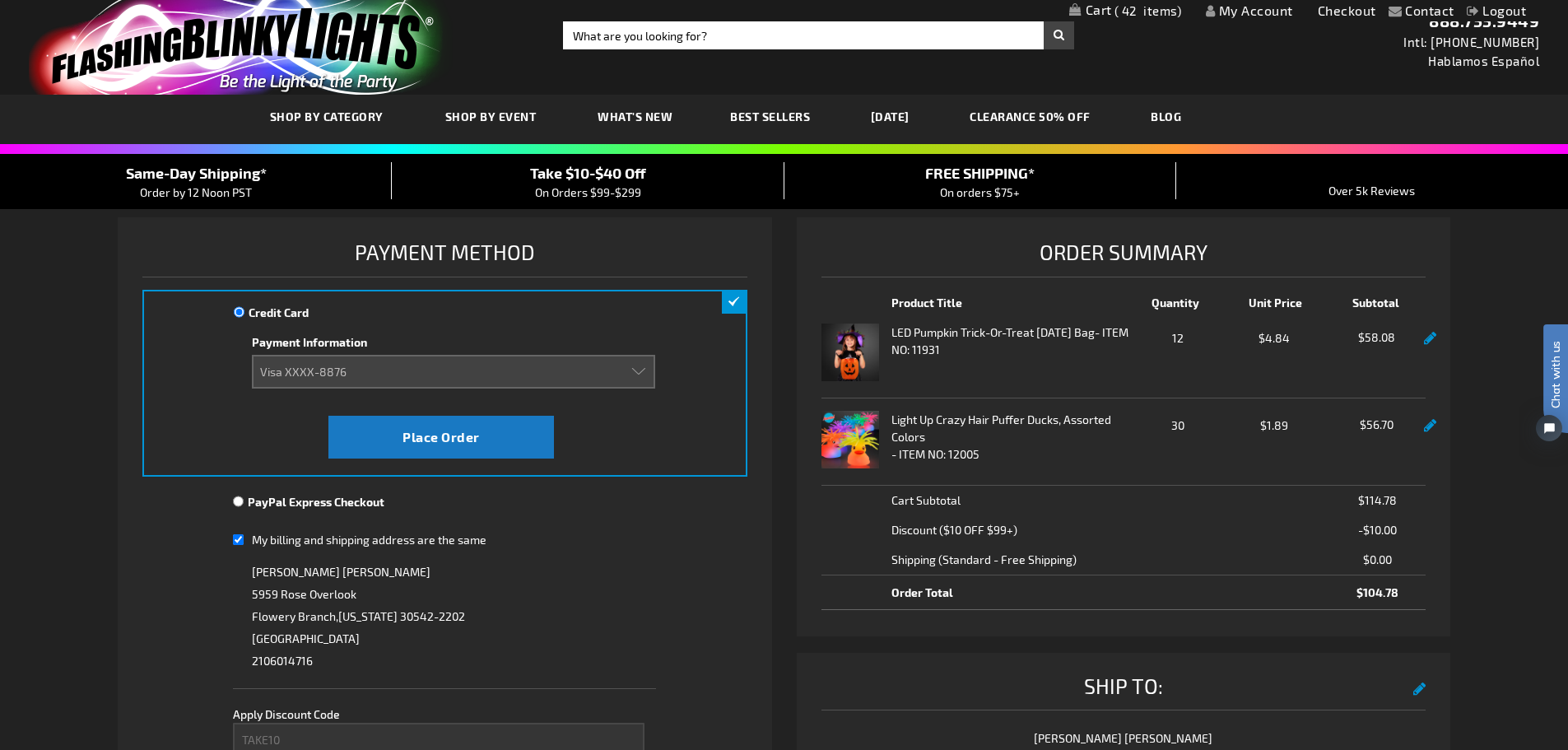
scroll to position [0, 0]
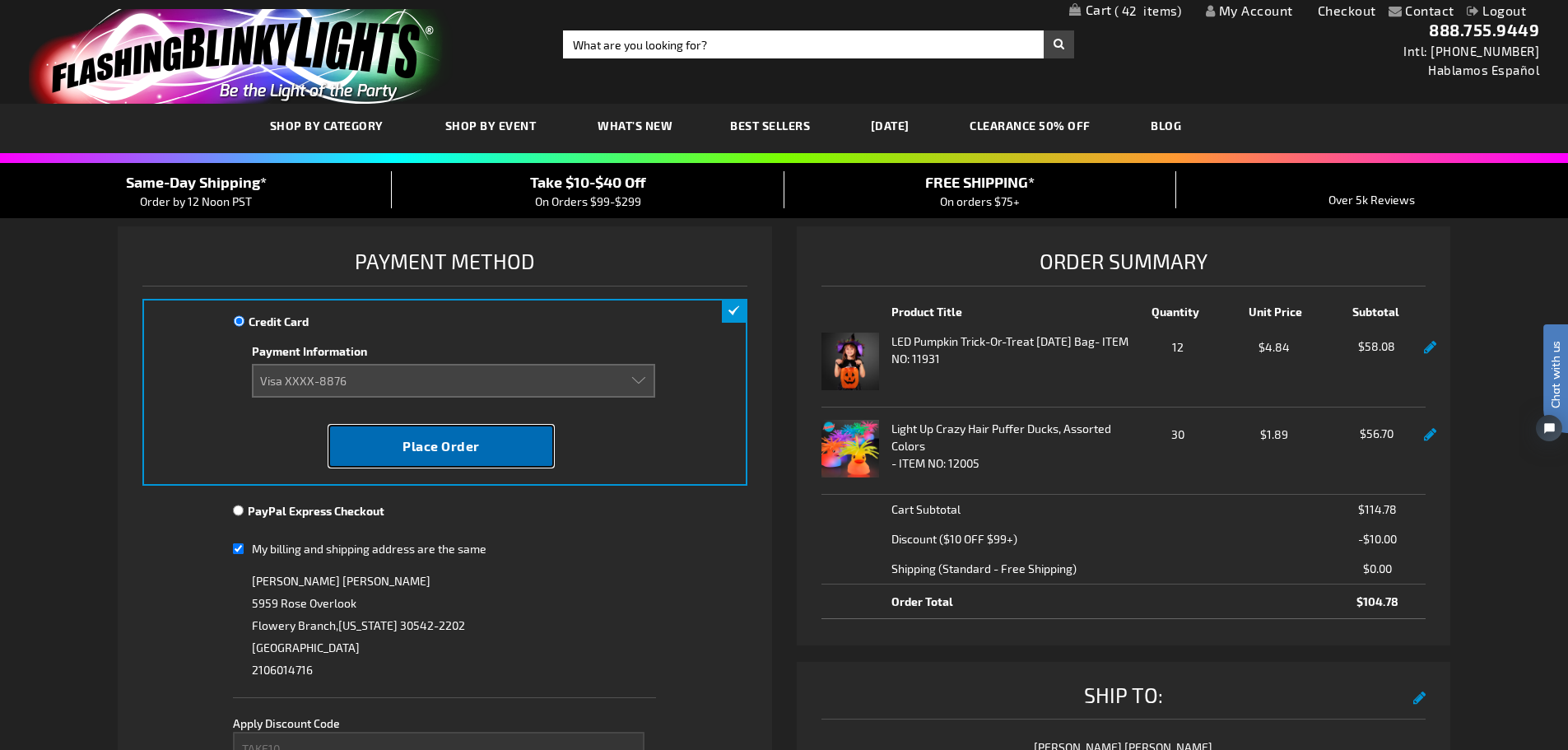
click at [444, 444] on span "Place Order" at bounding box center [441, 446] width 77 height 16
